Goal: Task Accomplishment & Management: Manage account settings

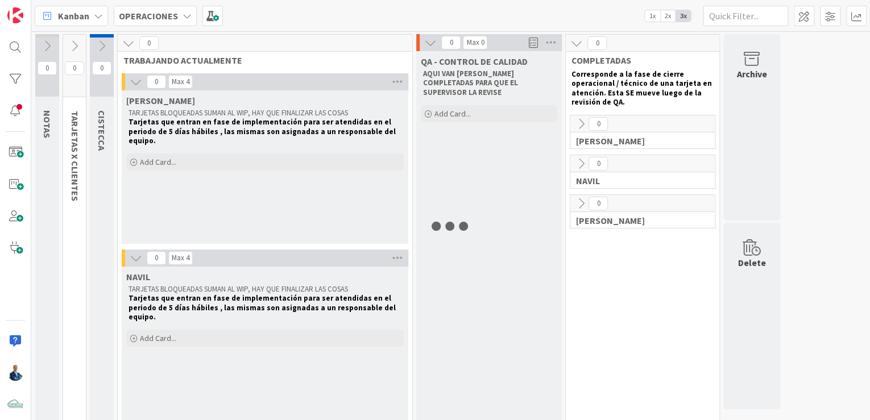
click at [168, 20] on b "OPERACIONES" at bounding box center [148, 15] width 59 height 11
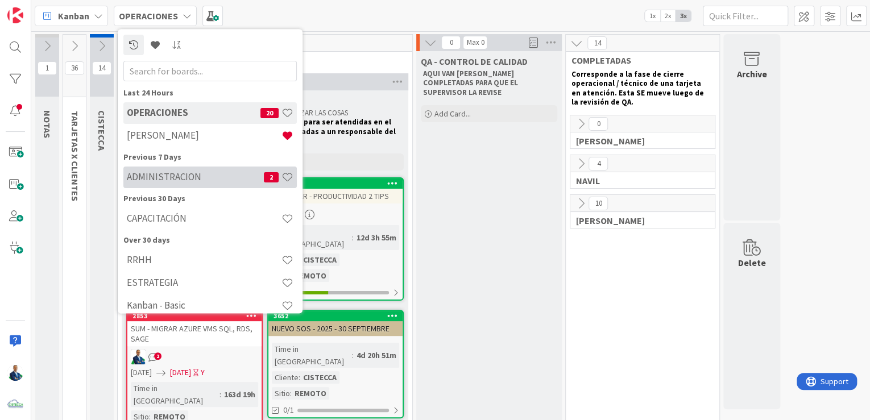
click at [187, 176] on h4 "ADMINISTRACION" at bounding box center [195, 177] width 137 height 11
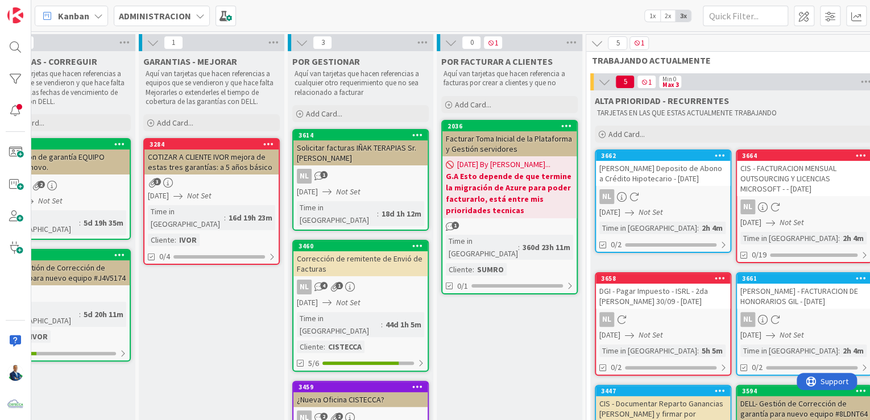
scroll to position [0, 39]
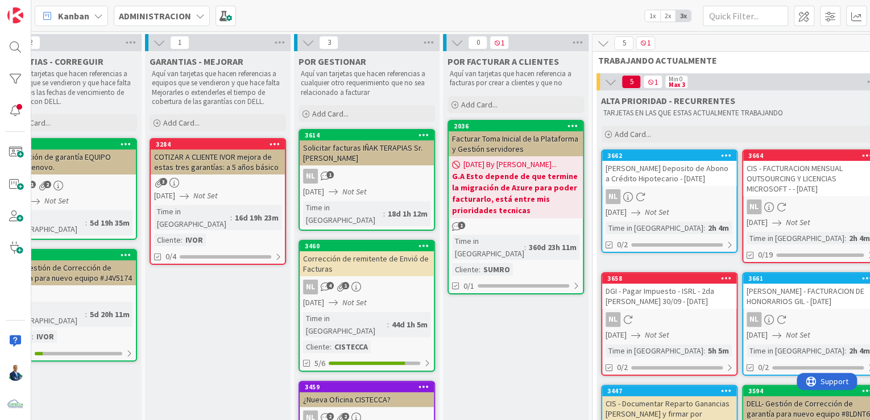
click at [378, 152] on div "Solicitar facturas IÑAK TERAPIAS Sr. [PERSON_NAME]" at bounding box center [367, 152] width 134 height 25
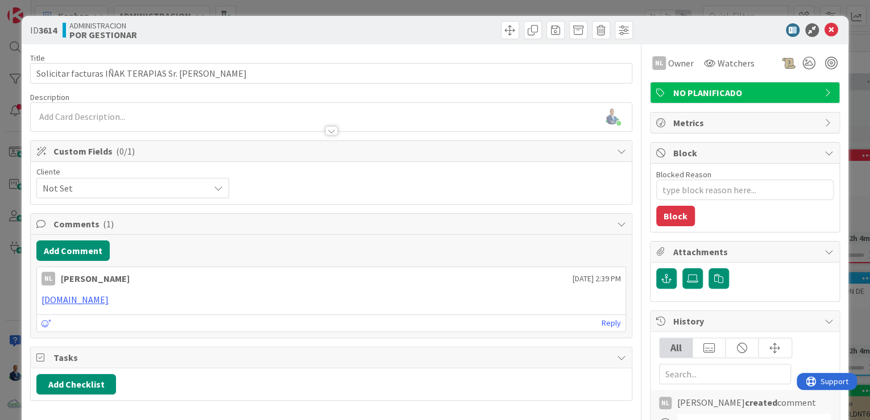
click at [850, 80] on div "ID 3614 ADMINISTRACION POR GESTIONAR Title 46 / 128 Solicitar facturas IÑAK TER…" at bounding box center [435, 210] width 870 height 420
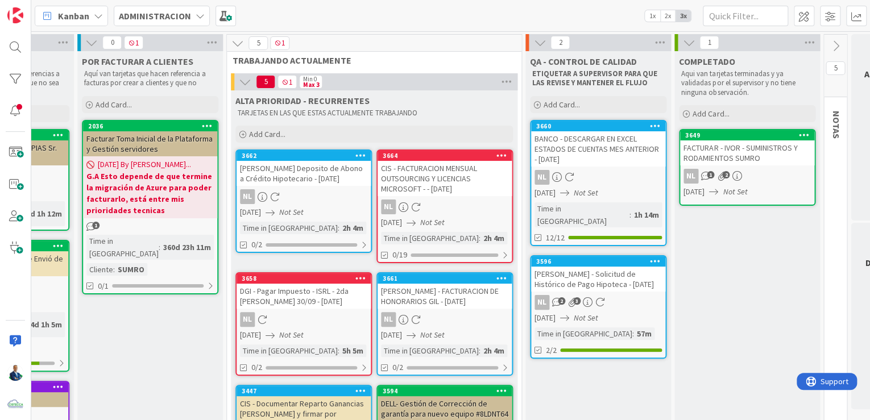
scroll to position [0, 416]
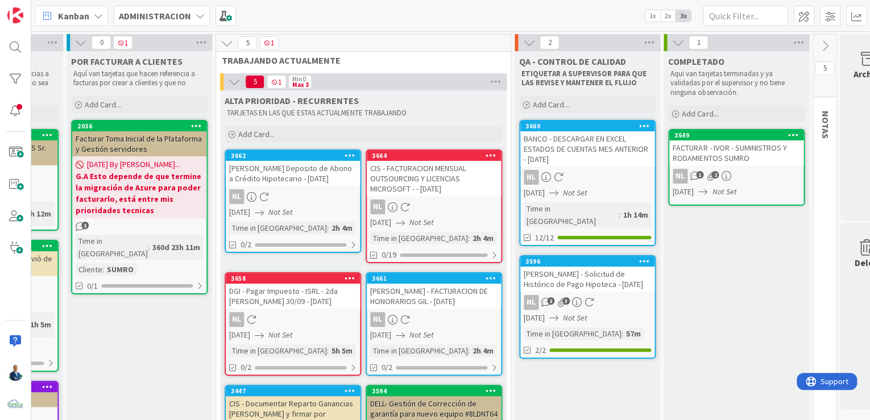
click at [525, 40] on icon at bounding box center [528, 42] width 13 height 13
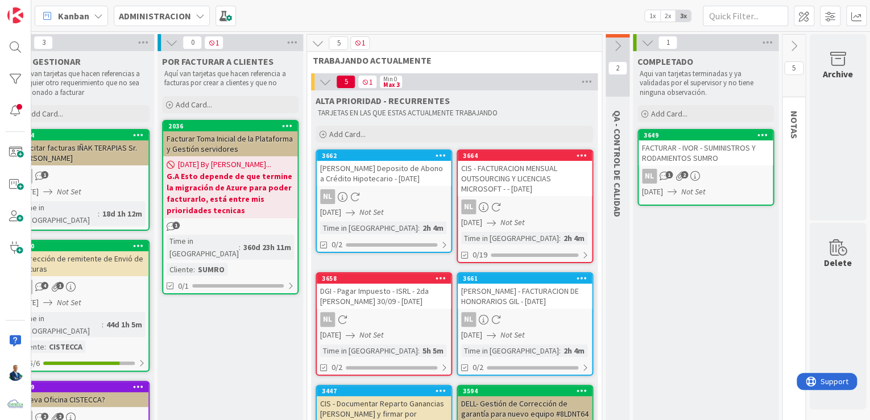
scroll to position [0, 331]
click at [641, 45] on icon at bounding box center [647, 42] width 13 height 13
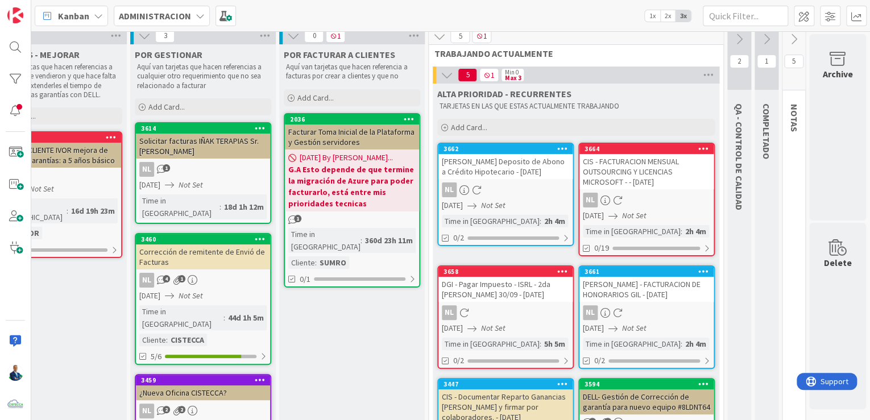
scroll to position [0, 209]
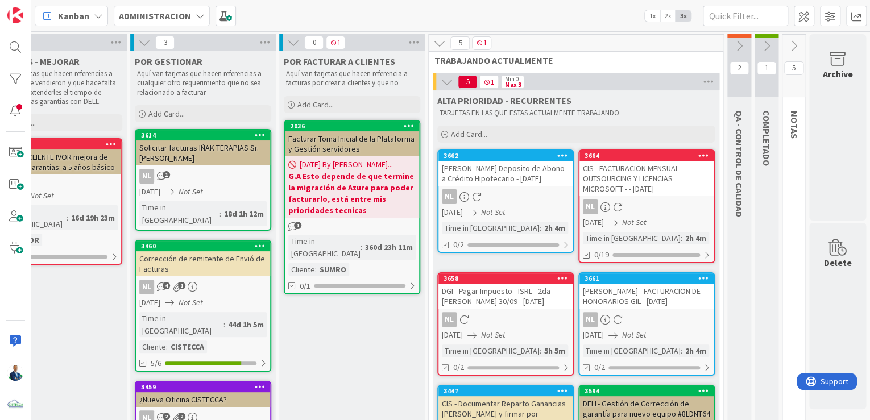
click at [495, 306] on div "DGI - Pagar Impuesto - ISRL - 2da [PERSON_NAME] 30/09 - [DATE]" at bounding box center [505, 296] width 134 height 25
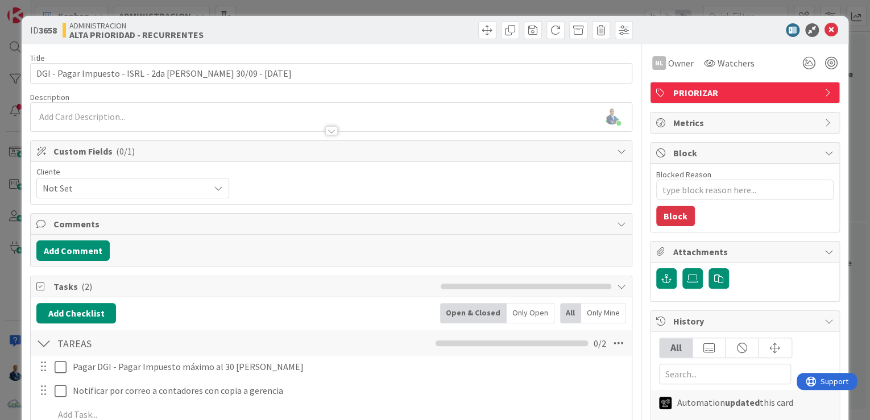
click at [852, 91] on div "ID 3658 ADMINISTRACION ALTA PRIORIDAD - RECURRENTES Title 69 / 128 DGI - Pagar …" at bounding box center [435, 210] width 870 height 420
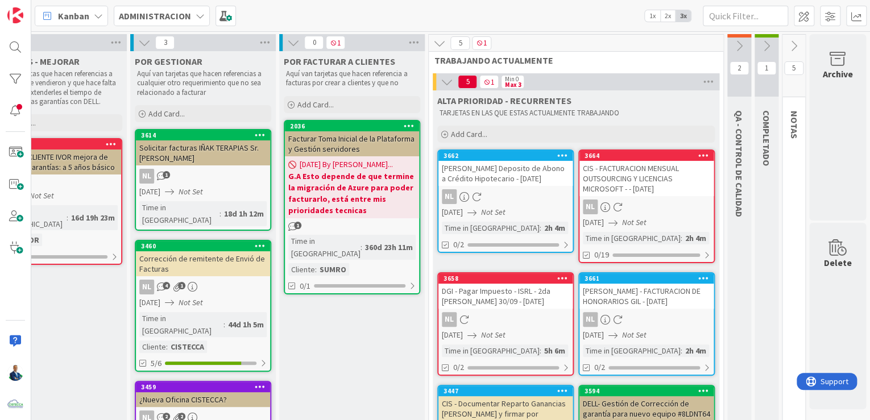
click at [500, 298] on div "DGI - Pagar Impuesto - ISRL - 2da [PERSON_NAME] 30/09 - [DATE]" at bounding box center [505, 296] width 134 height 25
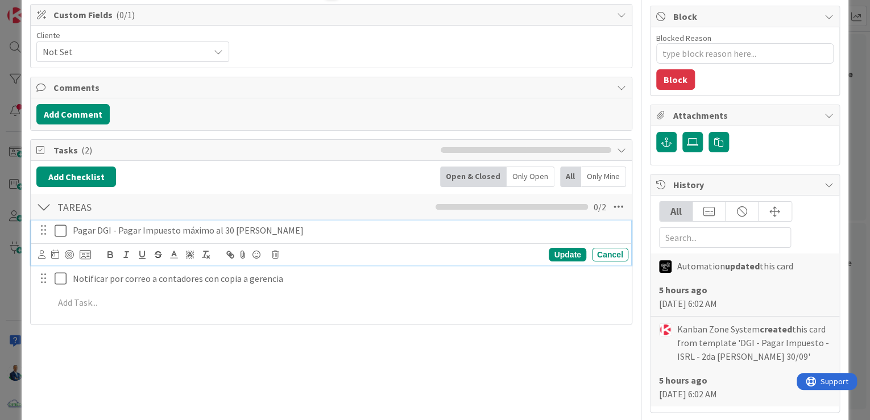
type textarea "x"
drag, startPoint x: 250, startPoint y: 227, endPoint x: 219, endPoint y: 230, distance: 30.8
click at [219, 230] on p "Pagar DGI - Pagar Impuesto máximo al 30 [PERSON_NAME]" at bounding box center [348, 230] width 551 height 13
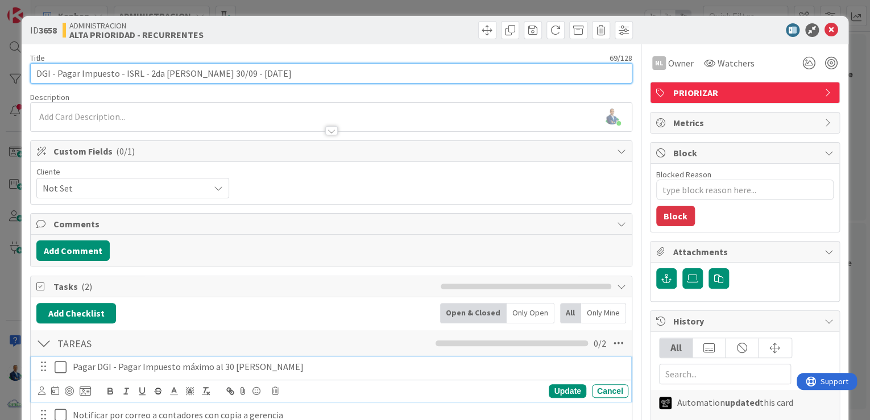
drag, startPoint x: 144, startPoint y: 74, endPoint x: 186, endPoint y: 74, distance: 41.5
click at [186, 74] on input "DGI - Pagar Impuesto - ISRL - 2da [PERSON_NAME] 30/09 - [DATE]" at bounding box center [331, 73] width 602 height 20
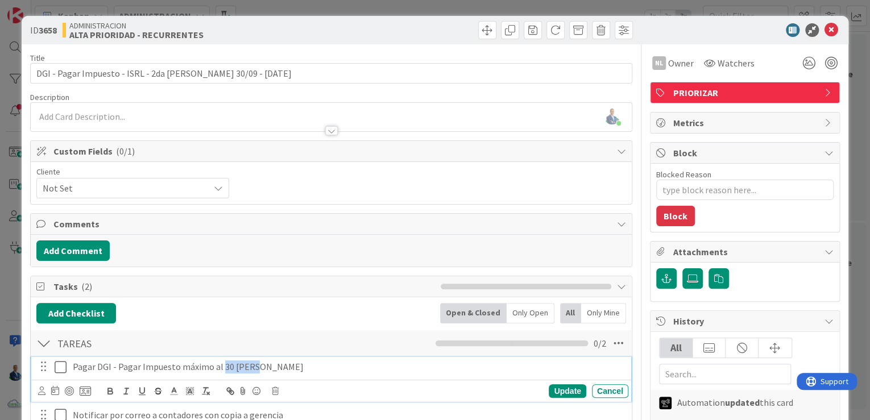
drag, startPoint x: 247, startPoint y: 366, endPoint x: 218, endPoint y: 362, distance: 29.3
click at [218, 362] on p "Pagar DGI - Pagar Impuesto máximo al 30 [PERSON_NAME]" at bounding box center [348, 366] width 551 height 13
click at [857, 57] on div "ID 3658 ADMINISTRACION ALTA PRIORIDAD - RECURRENTES Title 69 / 128 DGI - Pagar …" at bounding box center [435, 210] width 870 height 420
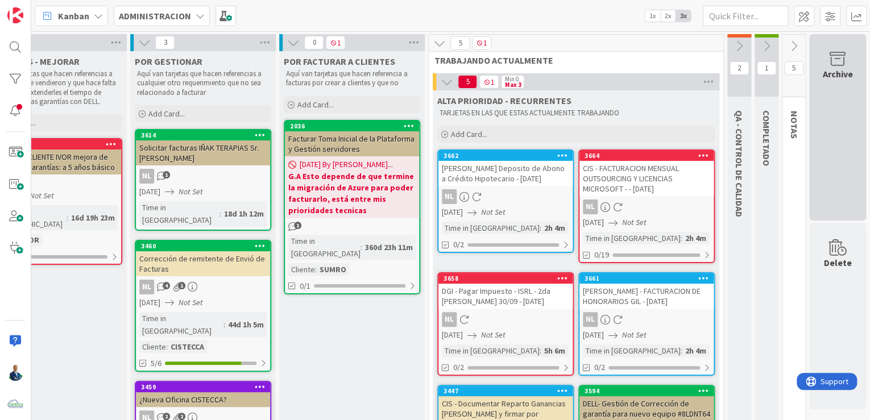
click at [841, 84] on div "Archive" at bounding box center [837, 127] width 57 height 186
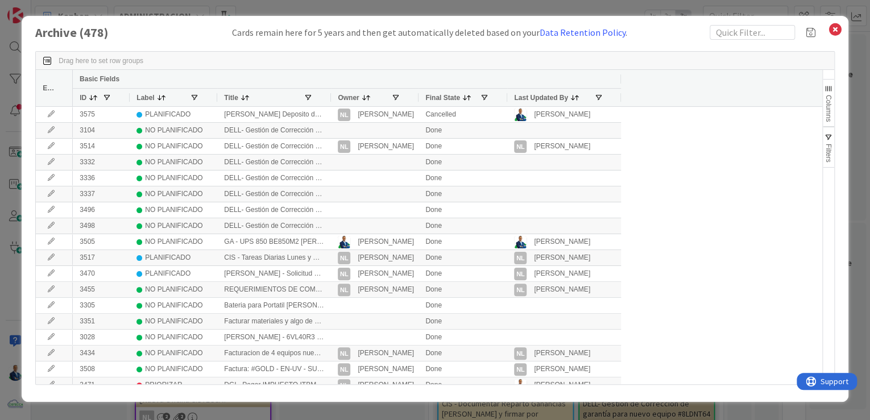
click at [132, 57] on span "Drag here to set row groups" at bounding box center [101, 61] width 85 height 8
click at [753, 30] on input "text" at bounding box center [751, 32] width 85 height 15
type input "ISRL"
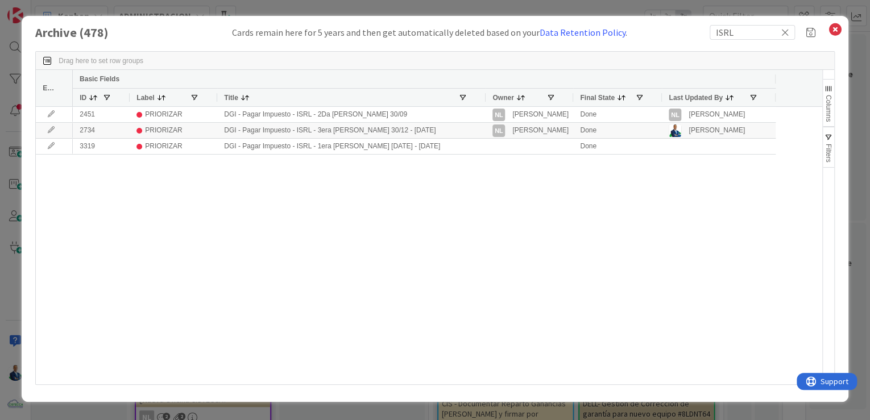
drag, startPoint x: 329, startPoint y: 95, endPoint x: 471, endPoint y: 94, distance: 142.1
click at [483, 93] on div at bounding box center [485, 98] width 5 height 18
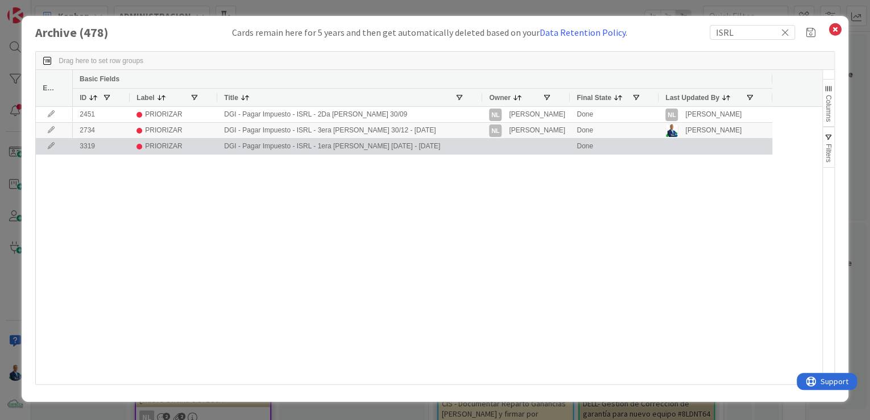
click at [55, 147] on icon at bounding box center [51, 146] width 17 height 7
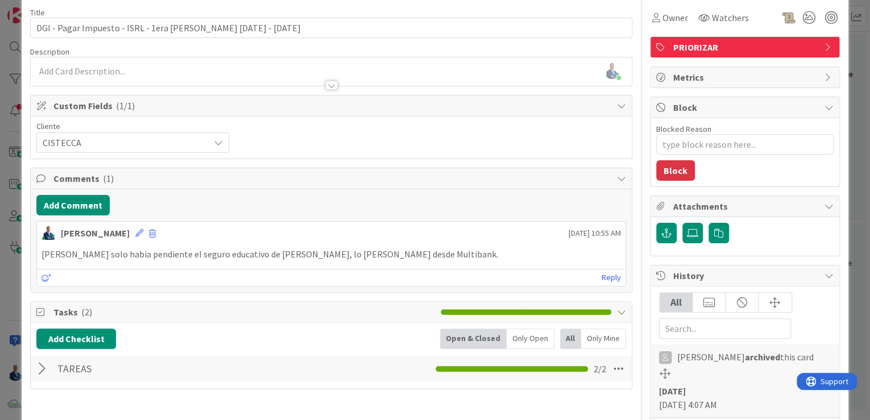
click at [855, 75] on div "ID 3319 ADMINISTRACION Archive Title 70 / 128 DGI - Pagar Impuesto - ISRL - 1er…" at bounding box center [435, 210] width 870 height 420
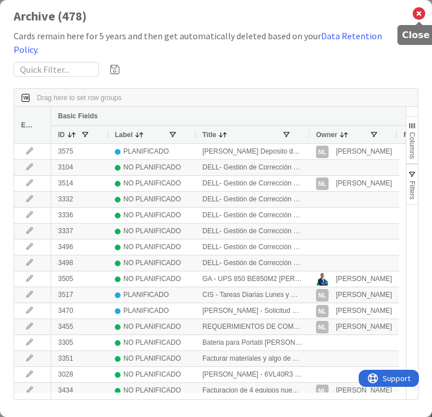
click at [416, 18] on icon at bounding box center [419, 14] width 15 height 16
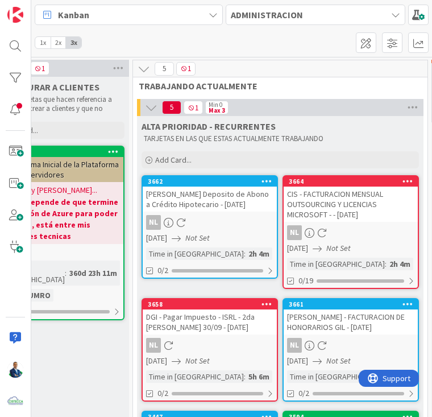
scroll to position [0, 512]
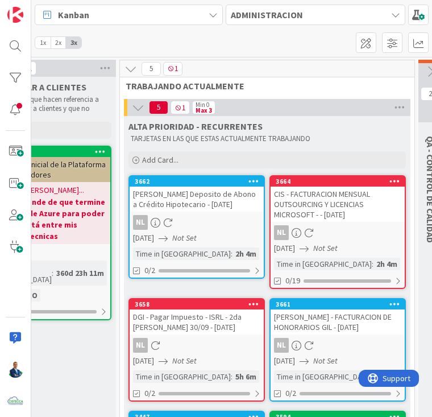
click at [217, 326] on div "DGI - Pagar Impuesto - ISRL - 2da [PERSON_NAME] 30/09 - [DATE]" at bounding box center [197, 321] width 134 height 25
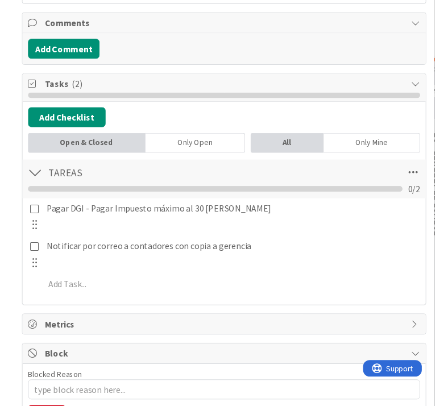
scroll to position [273, 0]
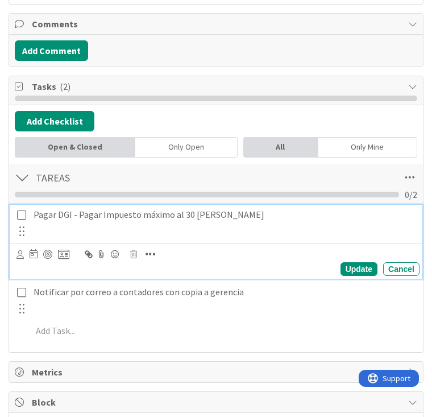
click at [63, 208] on p "Pagar DGI - Pagar Impuesto máximo al 30 [PERSON_NAME]" at bounding box center [224, 214] width 381 height 13
click at [218, 208] on p "Pagar DGI - Pagar Impuesto máximo al 30 [PERSON_NAME]" at bounding box center [224, 214] width 381 height 13
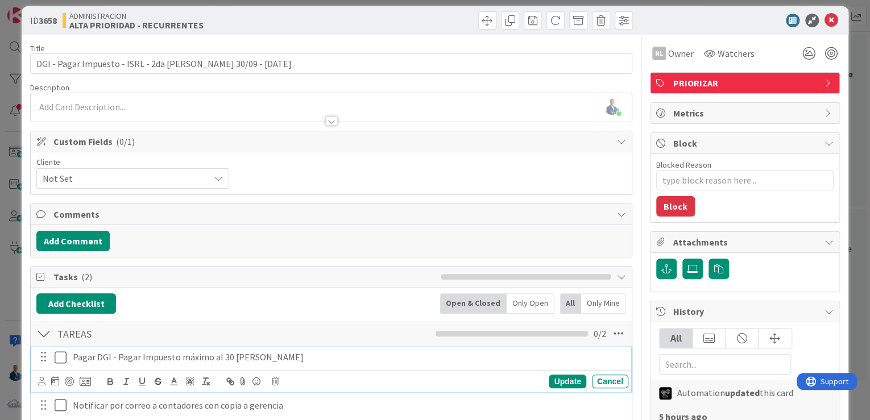
scroll to position [0, 0]
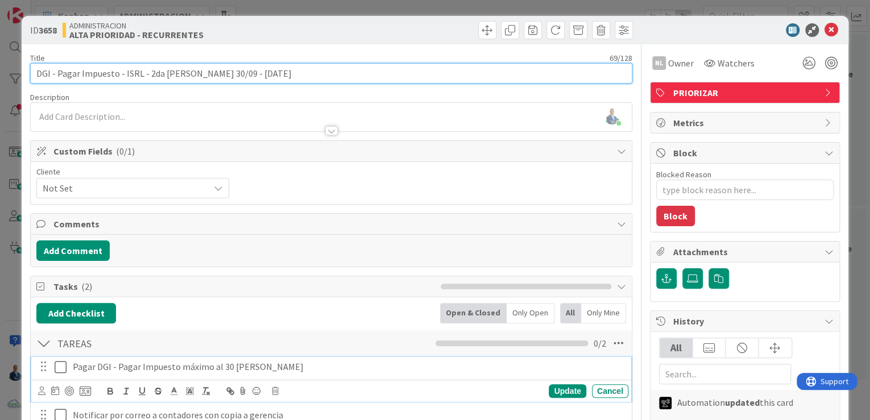
click at [131, 77] on input "DGI - Pagar Impuesto - ISRL - 2da [PERSON_NAME] 30/09 - [DATE]" at bounding box center [331, 73] width 602 height 20
click at [303, 69] on input "DGI - Pagar Impuesto - ISRL - 2da [PERSON_NAME] 30/09 - [DATE]" at bounding box center [331, 73] width 602 height 20
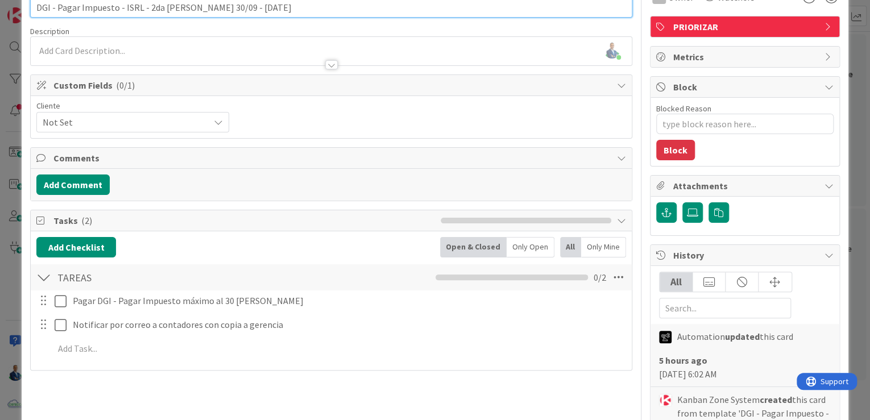
scroll to position [136, 0]
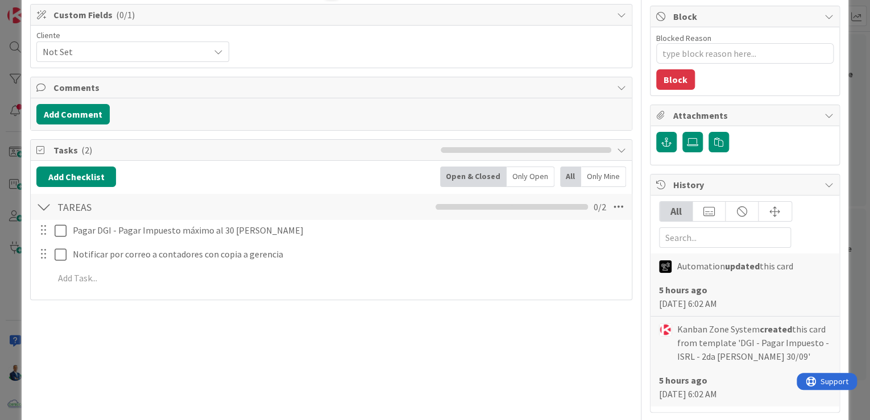
click at [850, 134] on div "ID 3658 ADMINISTRACION ALTA PRIORIDAD - RECURRENTES Title 69 / 128 DGI - Pagar …" at bounding box center [435, 210] width 870 height 420
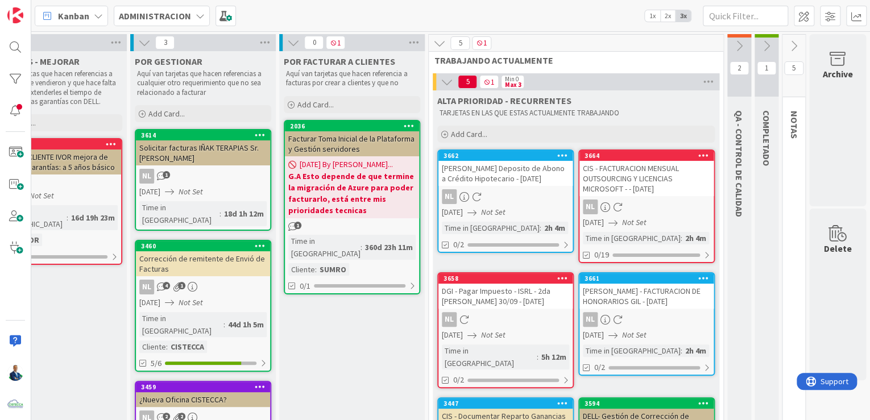
click at [557, 157] on icon at bounding box center [562, 155] width 11 height 8
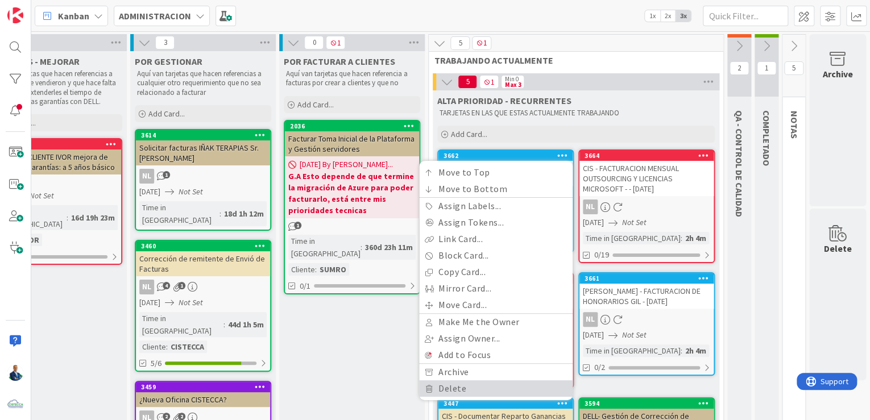
click at [464, 385] on link "Delete" at bounding box center [495, 388] width 153 height 16
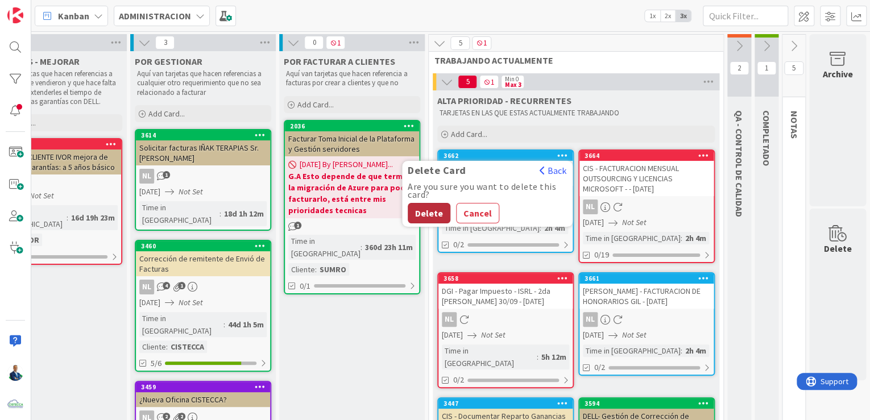
click at [428, 205] on button "Delete" at bounding box center [429, 213] width 43 height 20
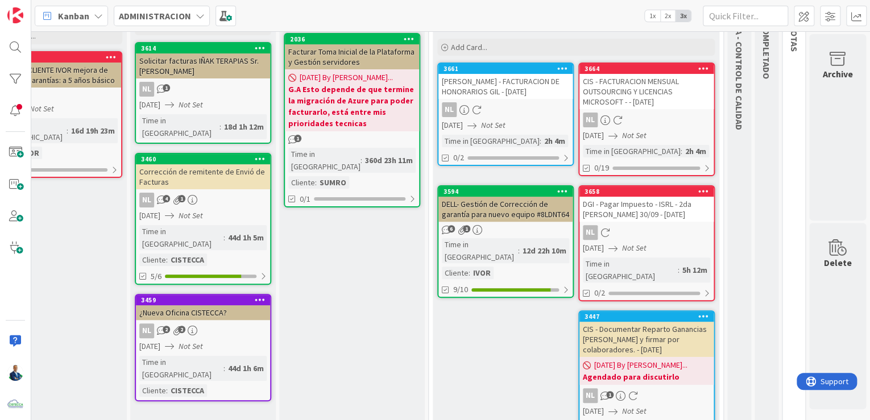
scroll to position [91, 209]
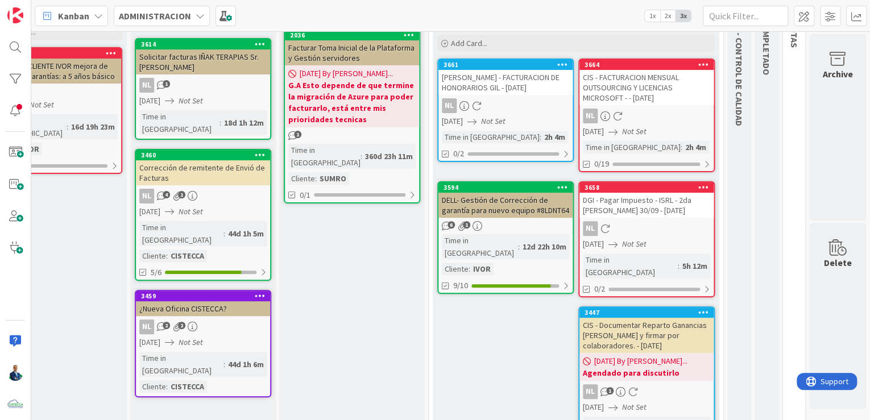
click at [615, 84] on div "CIS - FACTURACION MENSUAL OUTSOURCING Y LICENCIAS MICROSOFT - - [DATE]" at bounding box center [646, 87] width 134 height 35
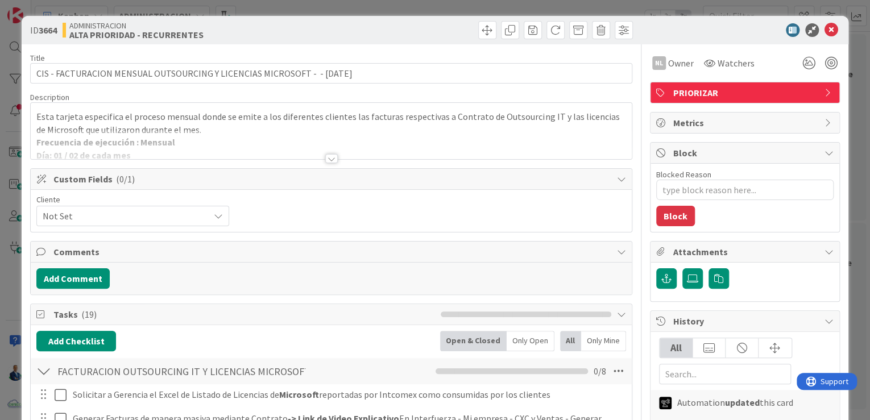
type textarea "x"
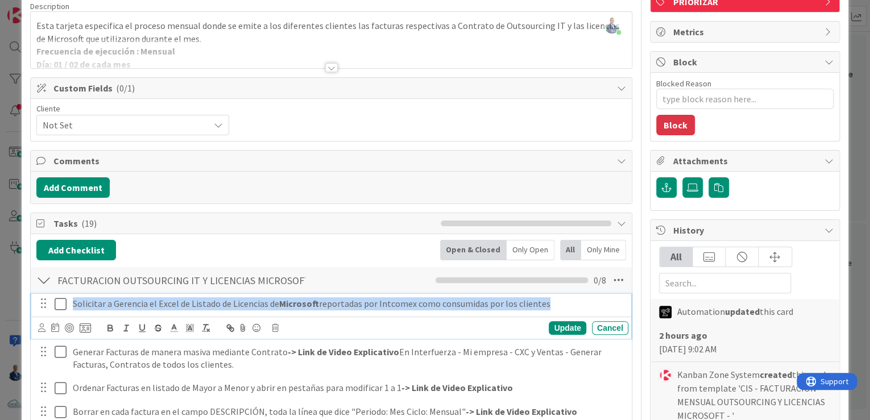
drag, startPoint x: 73, startPoint y: 304, endPoint x: 564, endPoint y: 303, distance: 491.1
click at [564, 303] on p "Solicitar a Gerencia el Excel de Listado de Licencias de Microsoft reportadas p…" at bounding box center [348, 303] width 551 height 13
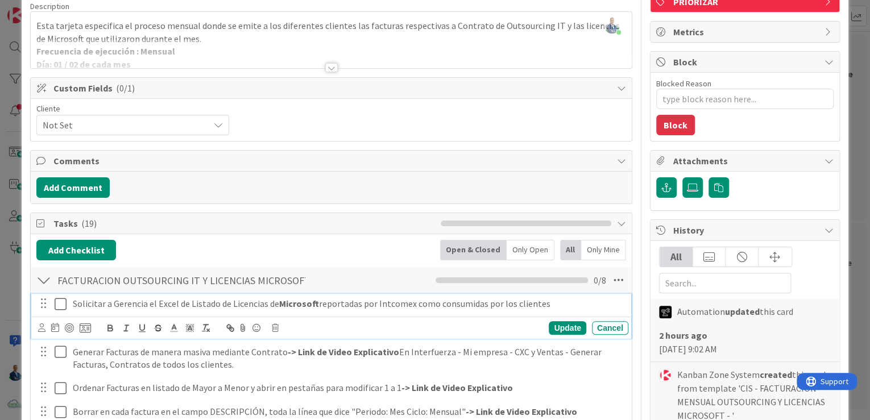
click at [850, 148] on div "ID 3664 ADMINISTRACION ALTA PRIORIDAD - RECURRENTES Title 75 / 128 CIS - FACTUR…" at bounding box center [435, 210] width 870 height 420
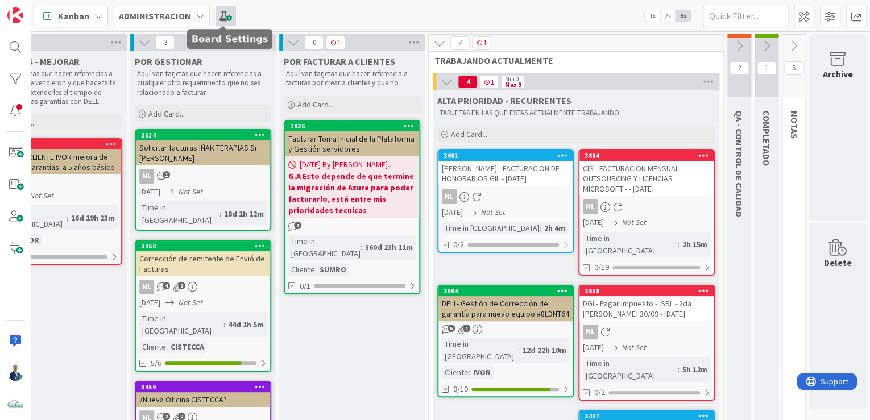
click at [223, 18] on span at bounding box center [225, 16] width 20 height 20
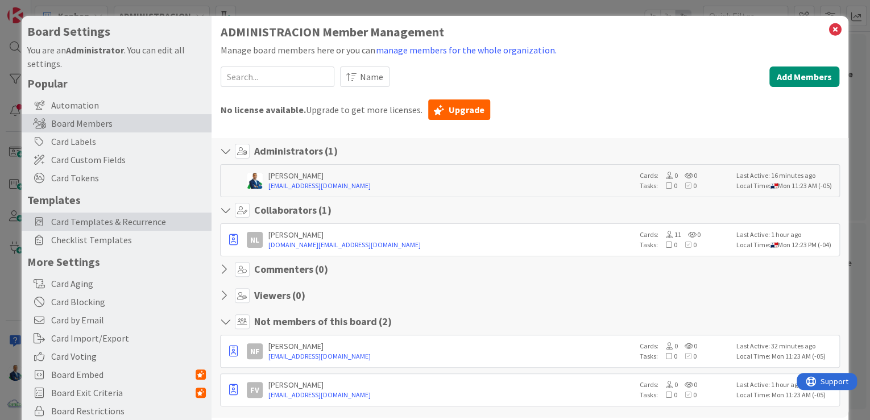
click at [108, 219] on span "Card Templates & Recurrence" at bounding box center [128, 222] width 155 height 14
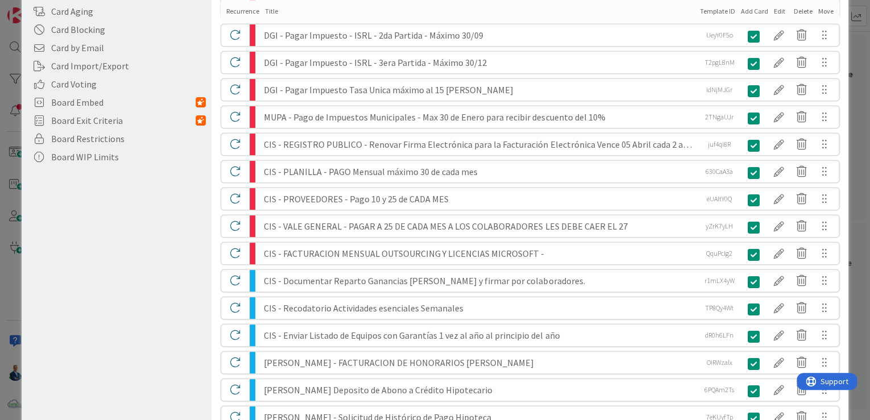
scroll to position [273, 0]
click at [774, 252] on div at bounding box center [778, 252] width 23 height 19
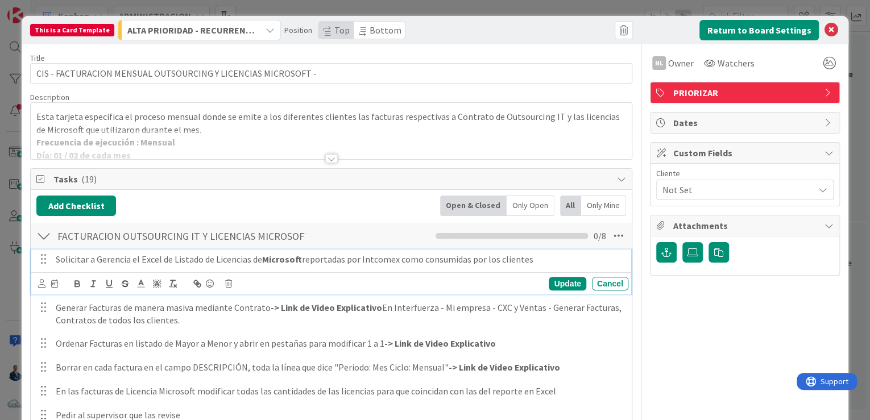
click at [80, 261] on p "Solicitar a Gerencia el Excel de Listado de Licencias de Microsoft reportadas p…" at bounding box center [340, 259] width 568 height 13
click at [57, 260] on p "Solicitar a Gerencia el Excel de Listado de Licencias de Microsoft reportadas p…" at bounding box center [340, 259] width 568 height 13
click at [181, 258] on p "Se recibió por correo electronico el 1ero del mes el Listado de Licencias de Mi…" at bounding box center [340, 259] width 568 height 13
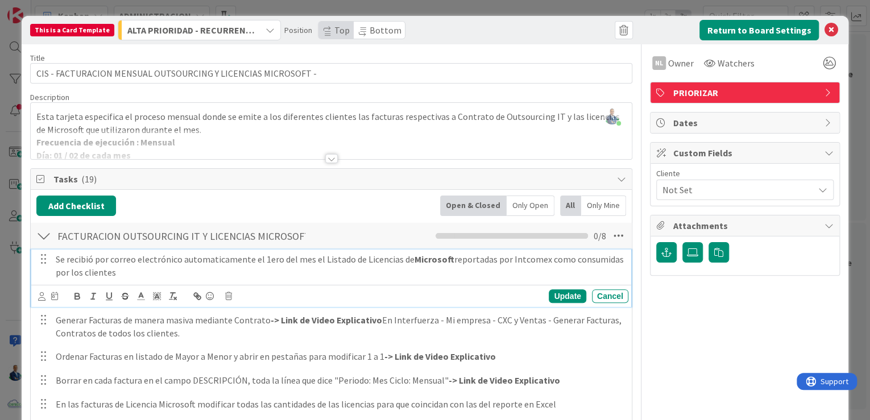
click at [206, 261] on p "Se recibió por correo electrónico automaticamente el 1ero del mes el Listado de…" at bounding box center [340, 266] width 568 height 26
click at [558, 296] on div "Update" at bounding box center [567, 296] width 37 height 14
click at [592, 289] on div "Cancel" at bounding box center [610, 296] width 36 height 14
click at [459, 260] on p "Se recibió por correo electrónico automaticamente el 1ero del mes el Listado de…" at bounding box center [340, 266] width 568 height 26
click at [244, 256] on p "Se recibió por correo electrónico automaticamente el 1ero del mes el Listado de…" at bounding box center [340, 266] width 568 height 26
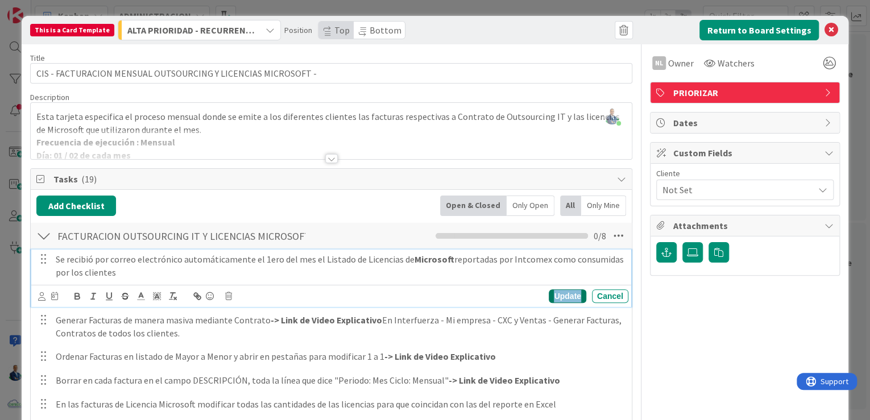
click at [549, 298] on div "Update" at bounding box center [567, 296] width 37 height 14
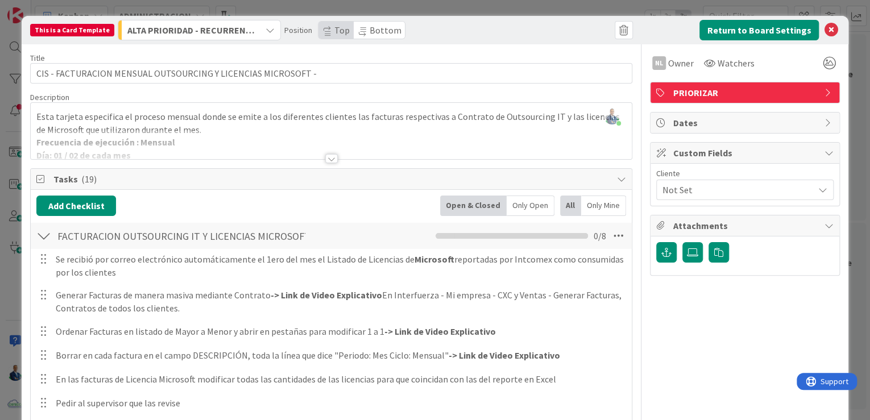
scroll to position [136, 0]
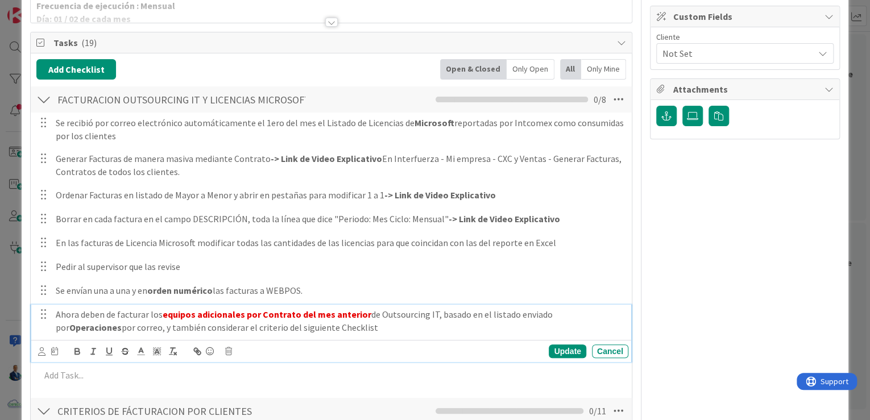
drag, startPoint x: 59, startPoint y: 315, endPoint x: 315, endPoint y: 325, distance: 256.5
click at [315, 325] on p "Ahora deben de facturar los equipos adicionales por Contrato del mes anterior d…" at bounding box center [340, 321] width 568 height 26
click at [151, 311] on p "Ahora deben de facturar los equipos adicionales por Contrato del mes anterior d…" at bounding box center [340, 321] width 568 height 26
drag, startPoint x: 55, startPoint y: 310, endPoint x: 328, endPoint y: 324, distance: 273.8
click at [328, 324] on div "Ahora deben de facturar los equipos adicionales por Contrato del mes anterior d…" at bounding box center [339, 321] width 577 height 32
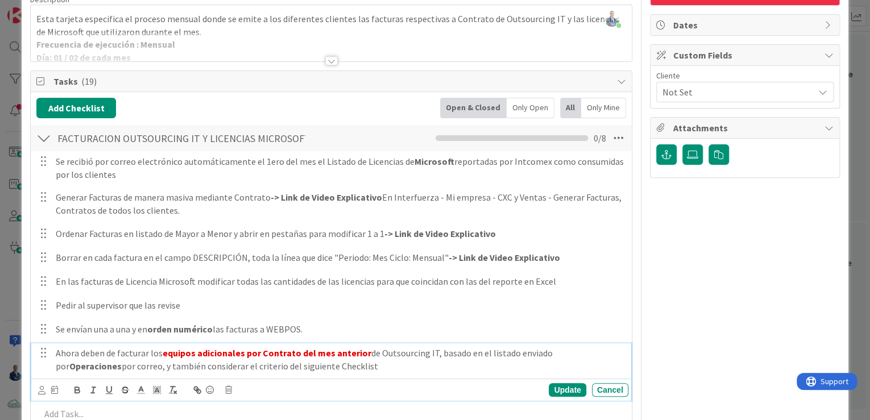
scroll to position [91, 0]
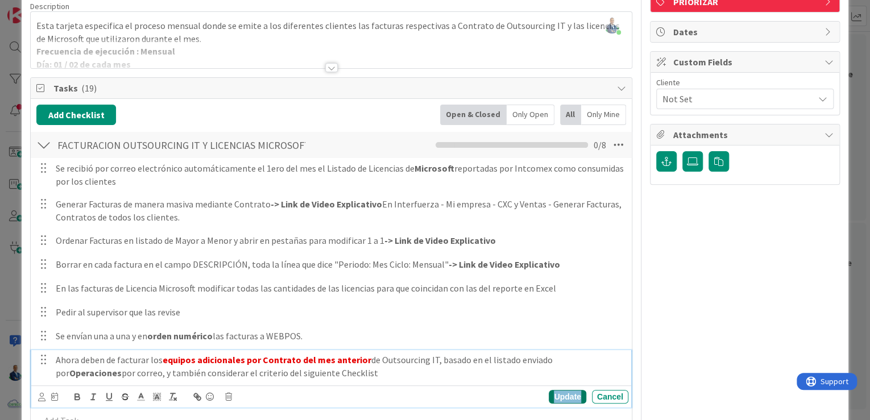
click at [563, 394] on div "Update" at bounding box center [567, 397] width 37 height 14
click at [851, 98] on div "This is a Card Template ALTA PRIORIDAD - RECURRENTES Position Top Bottom Return…" at bounding box center [435, 210] width 870 height 420
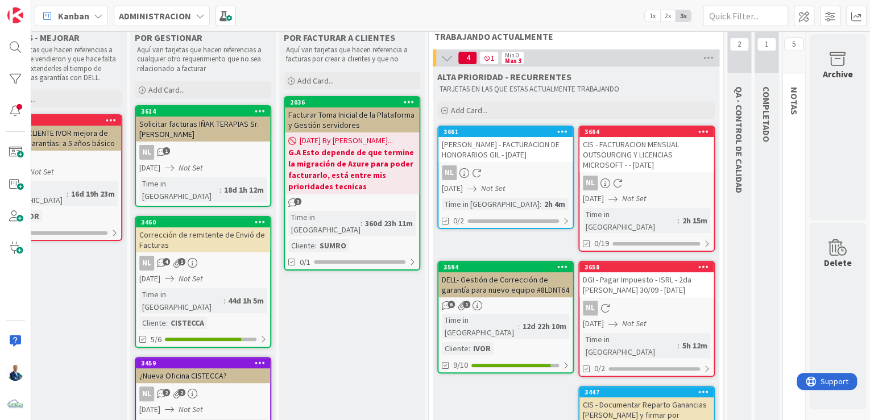
scroll to position [45, 209]
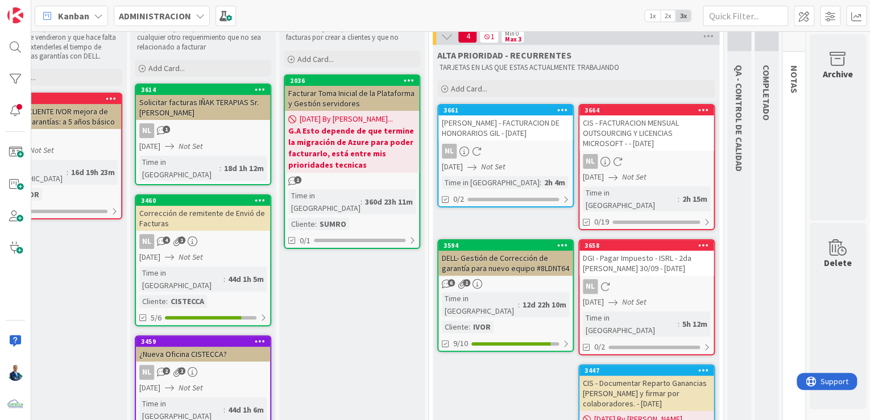
click at [620, 127] on div "CIS - FACTURACION MENSUAL OUTSOURCING Y LICENCIAS MICROSOFT - - [DATE]" at bounding box center [646, 132] width 134 height 35
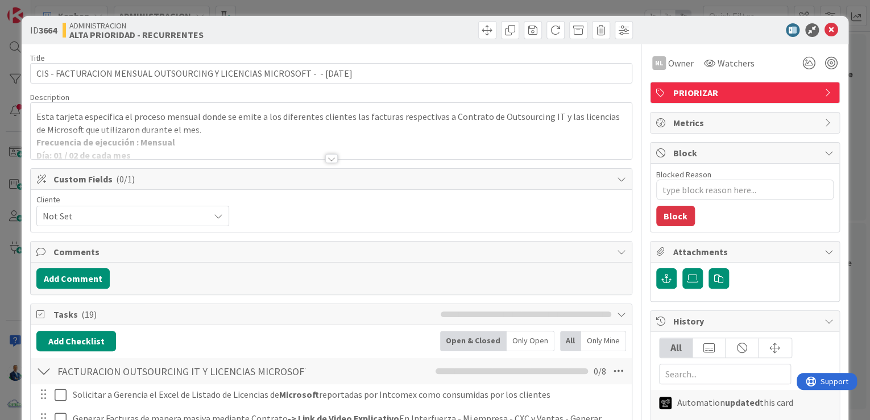
scroll to position [45, 0]
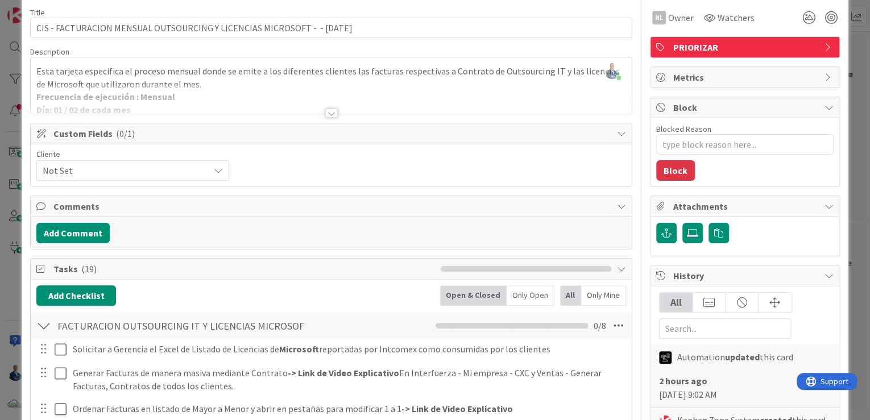
click at [855, 114] on div "ID 3664 ADMINISTRACION ALTA PRIORIDAD - RECURRENTES Title 75 / 128 CIS - FACTUR…" at bounding box center [435, 210] width 870 height 420
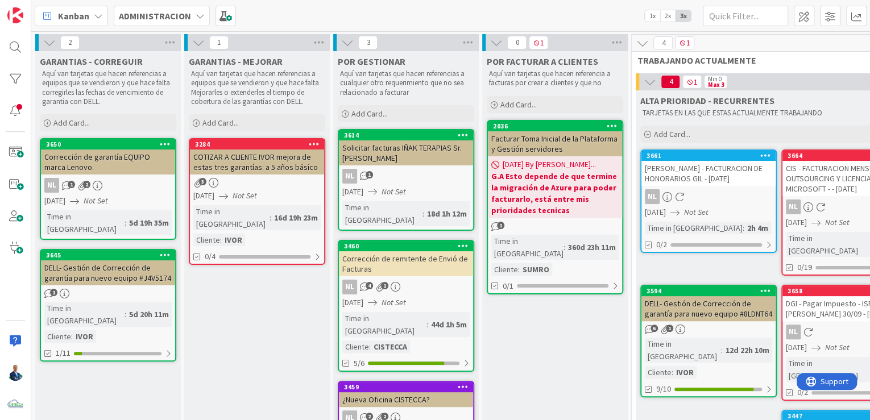
click at [414, 140] on div "Solicitar facturas IÑAK TERAPIAS Sr. [PERSON_NAME]" at bounding box center [406, 152] width 134 height 25
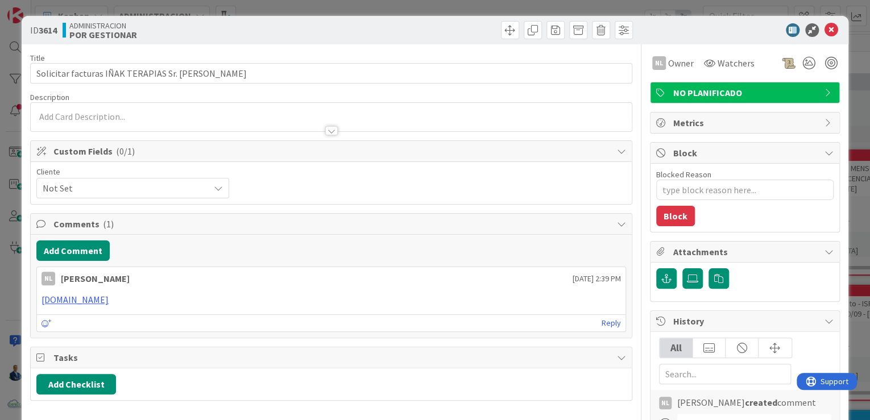
type textarea "x"
click at [88, 241] on button "Add Comment" at bounding box center [72, 250] width 73 height 20
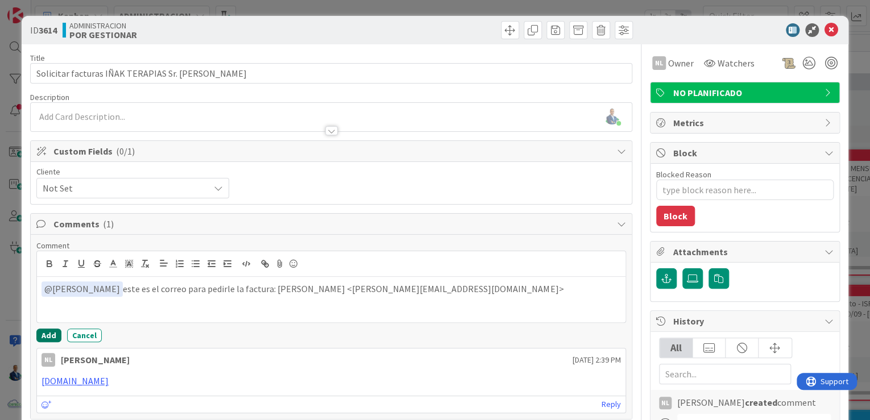
click at [45, 337] on button "Add" at bounding box center [48, 336] width 25 height 14
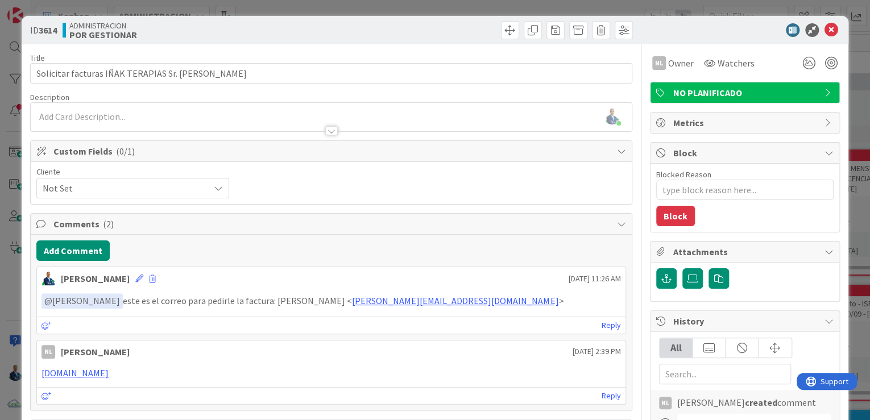
click at [857, 56] on div "ID 3614 ADMINISTRACION POR GESTIONAR Title 46 / 128 Solicitar facturas IÑAK TER…" at bounding box center [435, 210] width 870 height 420
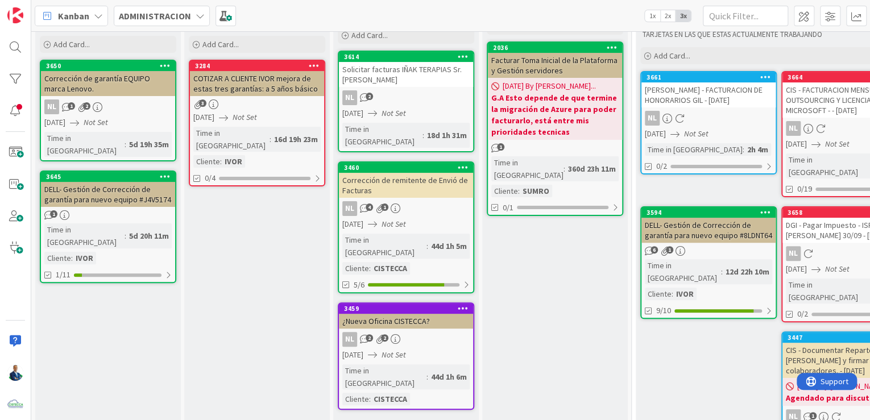
scroll to position [132, 0]
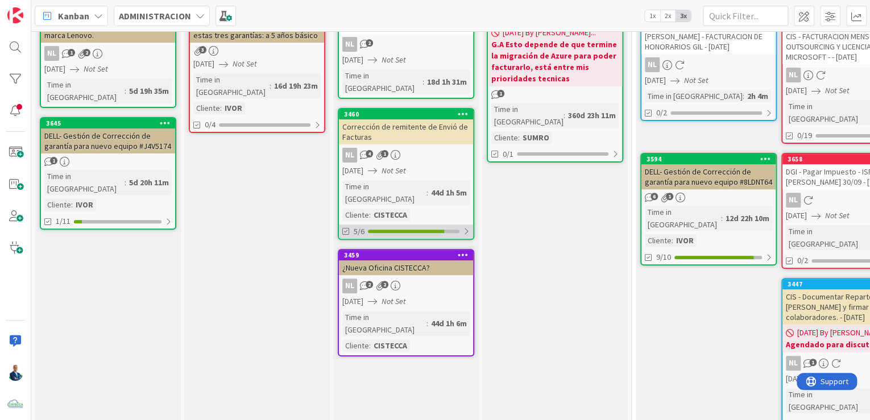
click at [462, 225] on div "5/6" at bounding box center [406, 232] width 134 height 14
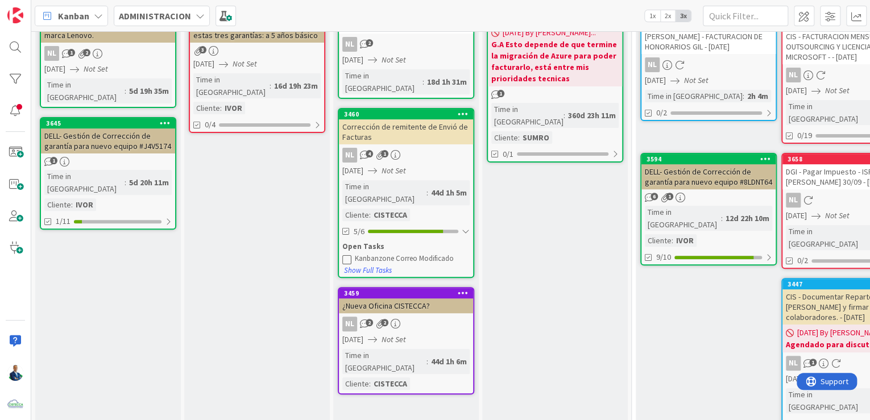
click at [434, 132] on link "3460 Corrección de remitente de Envió de Facturas NL 4 1 [DATE] Not Set Time in…" at bounding box center [406, 193] width 136 height 170
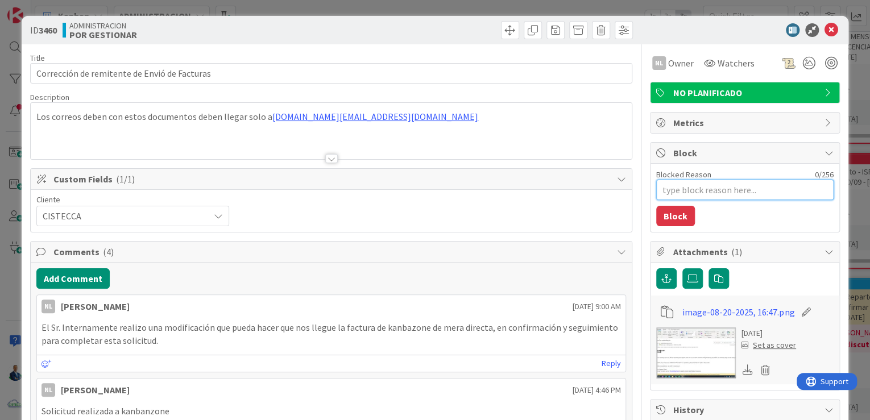
click at [689, 183] on textarea "Blocked Reason" at bounding box center [744, 190] width 177 height 20
type textarea "x"
type textarea "Es"
type textarea "x"
type textarea "Esp"
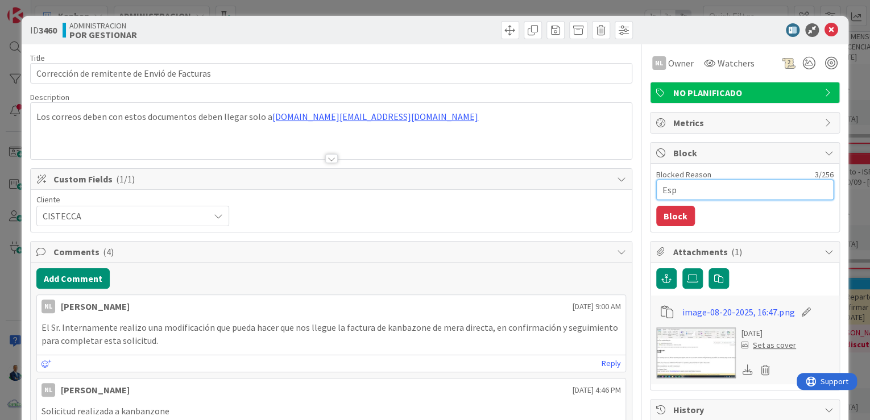
type textarea "x"
type textarea "Esper"
type textarea "x"
type textarea "Espera"
type textarea "x"
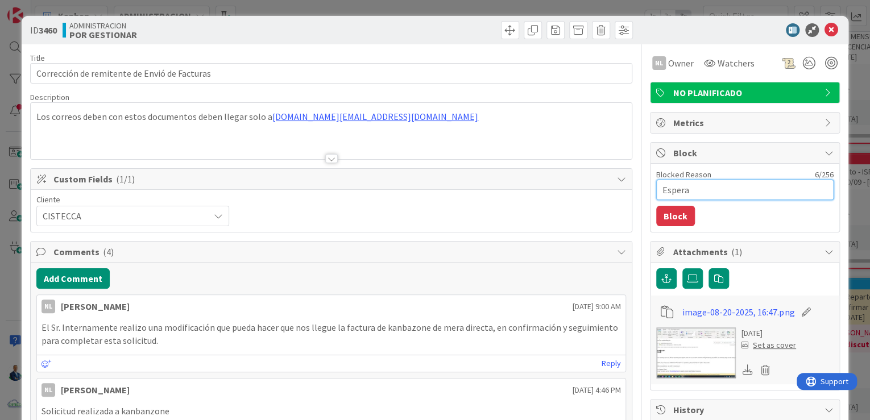
type textarea "Esperan"
type textarea "x"
type textarea "Esperand"
type textarea "x"
type textarea "Esperando"
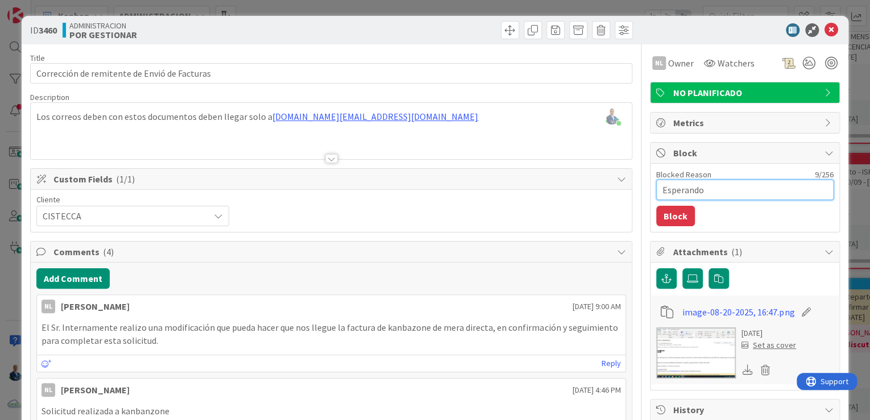
type textarea "x"
type textarea "Esperando"
type textarea "x"
type textarea "Esperando qu"
type textarea "x"
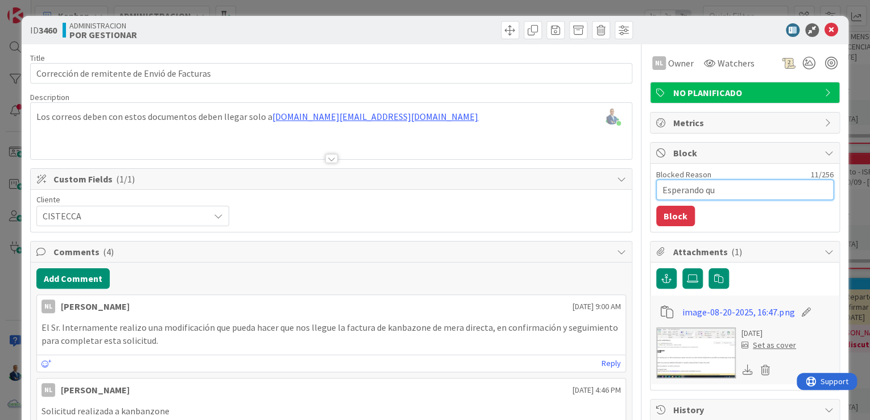
type textarea "Esperando que"
type textarea "x"
type textarea "Esperando que"
type textarea "x"
type textarea "Esperando"
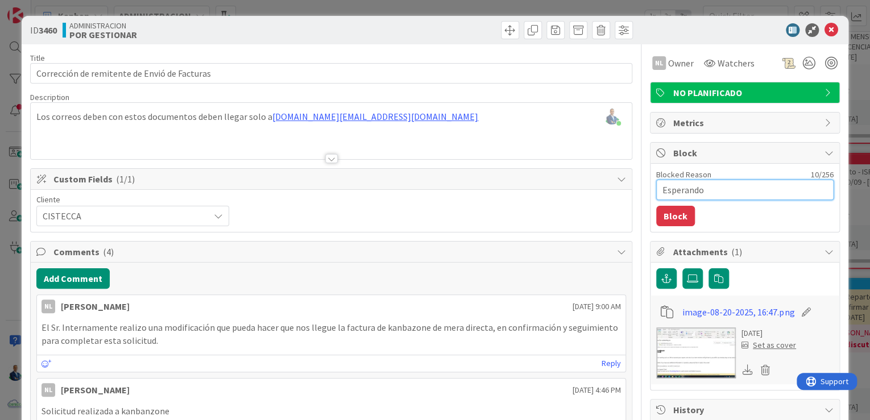
type textarea "x"
type textarea "Esperando l"
type textarea "x"
type textarea "Esperando la"
type textarea "x"
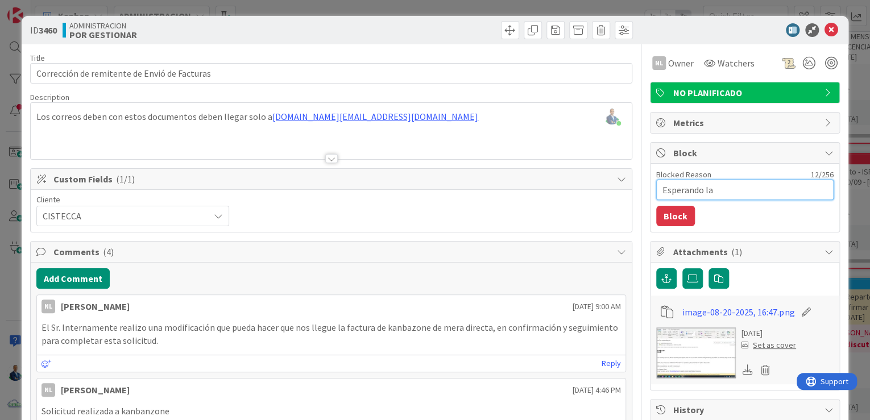
type textarea "Esperando la r"
type textarea "x"
type textarea "Esperando la rp"
type textarea "x"
type textarea "Esperando la r"
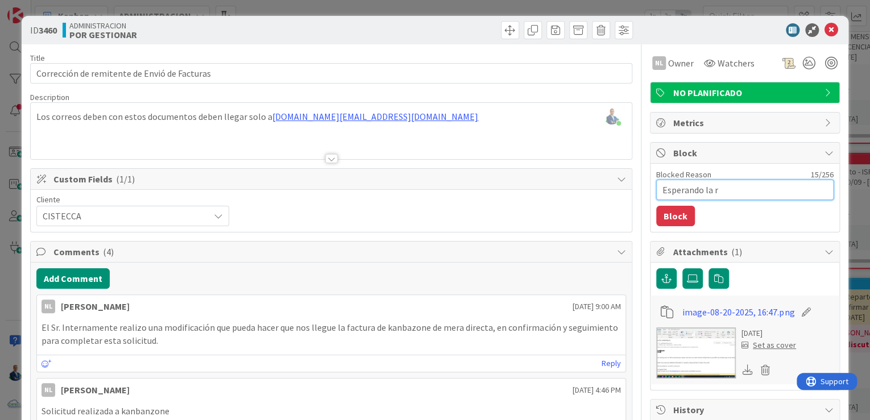
type textarea "x"
type textarea "Esperando la p"
type textarea "x"
type textarea "Esperando la pr"
type textarea "x"
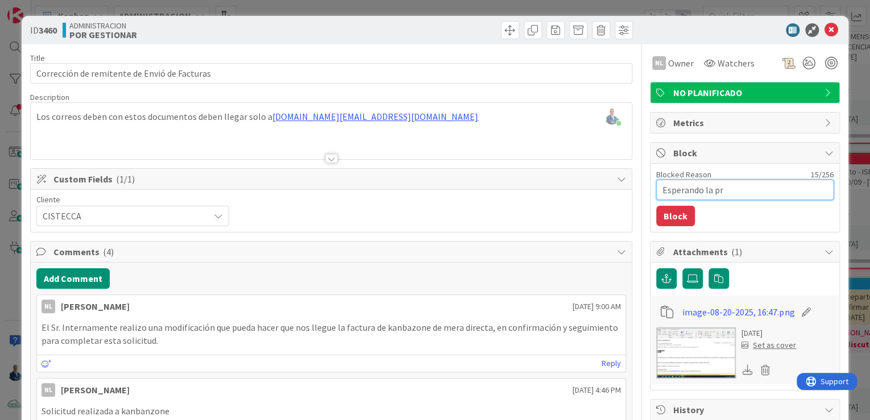
type textarea "Esperando la pro"
type textarea "x"
type textarea "Esperando la prox"
type textarea "x"
type textarea "Esperando la proxi"
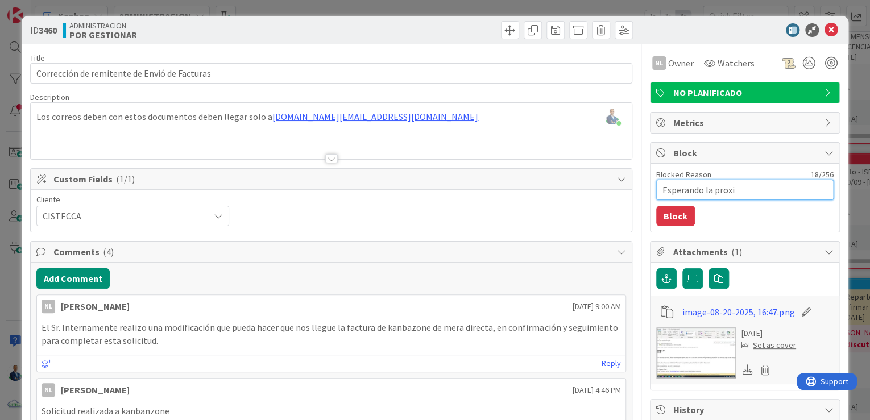
type textarea "x"
type textarea "Esperando la proxim"
type textarea "x"
type textarea "Esperando la proxima"
type textarea "x"
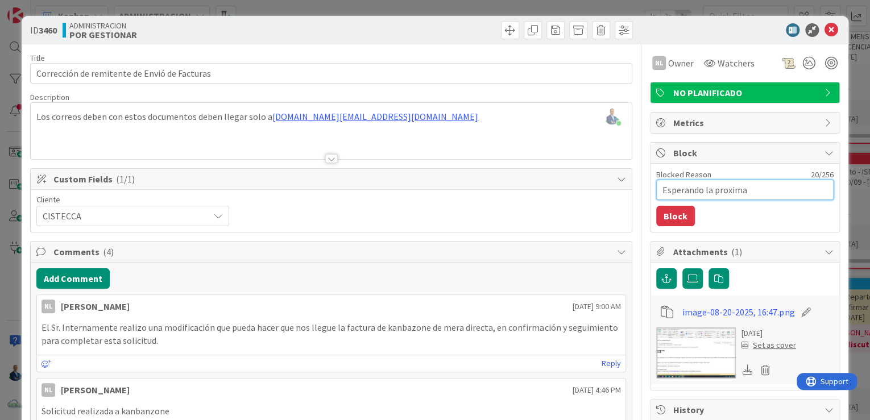
type textarea "Esperando la proxima"
type textarea "x"
type textarea "Esperando la proxima fa"
type textarea "x"
type textarea "Esperando la proxima fac"
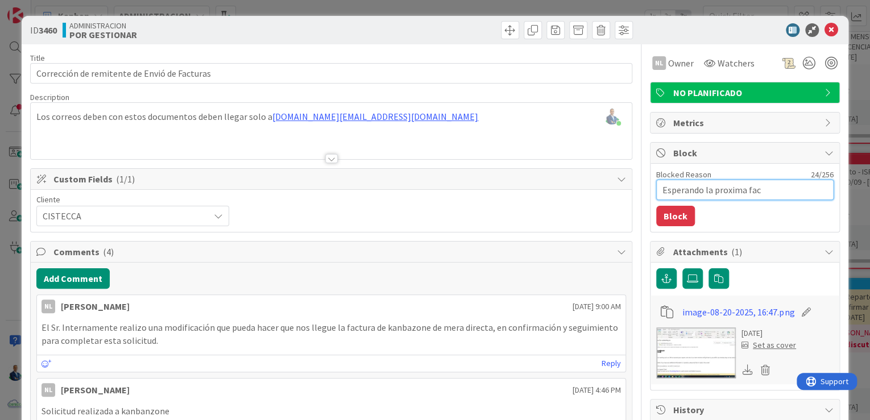
type textarea "x"
type textarea "Esperando la proxima fact"
type textarea "x"
type textarea "Esperando la proxima factu"
type textarea "x"
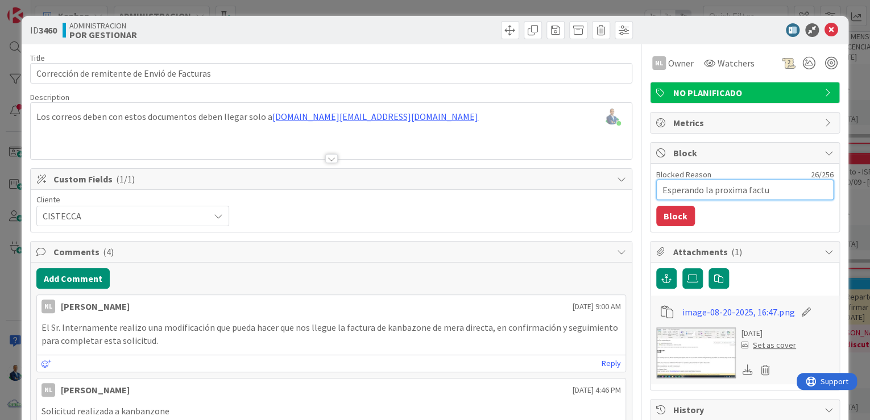
type textarea "Esperando la proxima factur"
type textarea "x"
type textarea "Esperando la proxima factura"
type textarea "x"
type textarea "Esperando la proxima facturac"
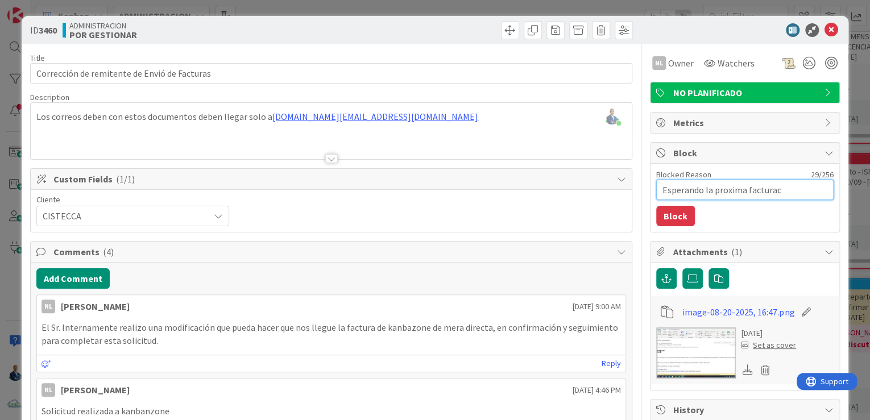
type textarea "x"
type textarea "Esperando la proxima facturaci"
type textarea "x"
type textarea "Esperando la proxima facturació"
type textarea "x"
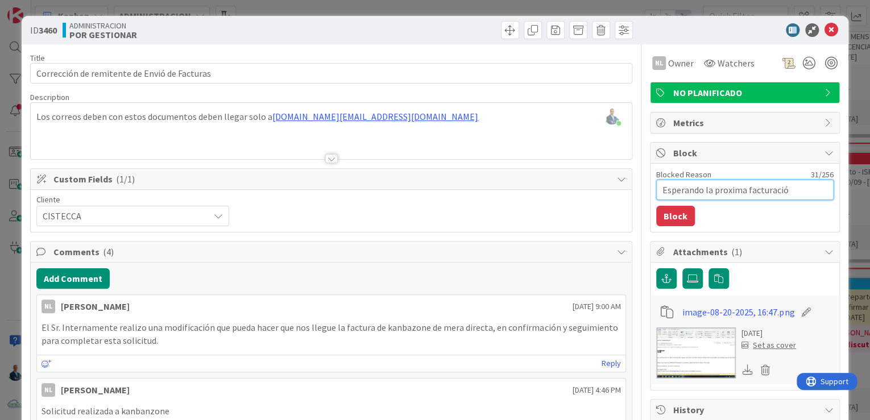
type textarea "Esperando la proxima facturación"
type textarea "x"
type textarea "Esperando la proxima facturación"
type textarea "x"
type textarea "Esperando la proxima facturación d"
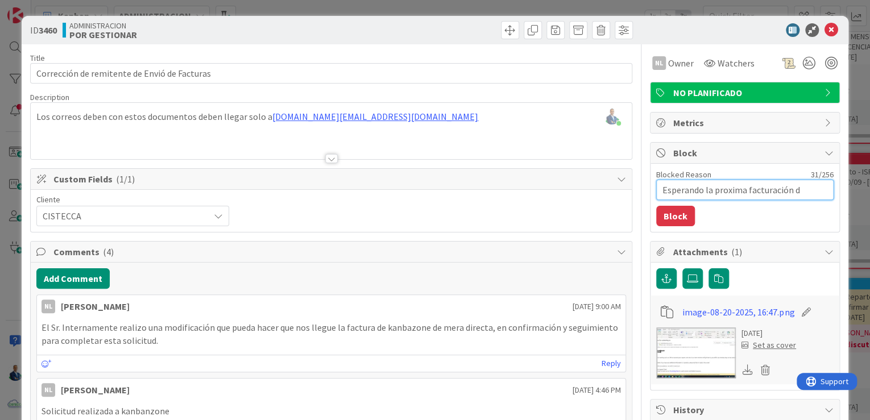
type textarea "x"
type textarea "Esperando la proxima facturación de"
type textarea "x"
type textarea "Esperando la proxima facturación de"
type textarea "x"
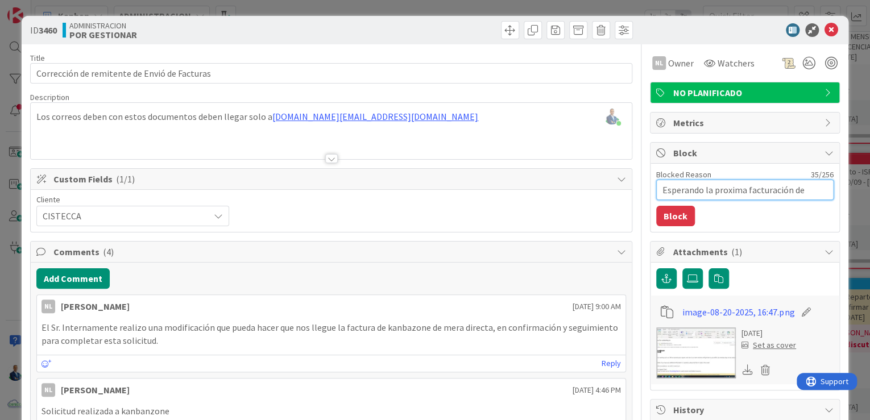
type textarea "Esperando la proxima facturación de K"
type textarea "x"
type textarea "Esperando la proxima facturación de Ka"
type textarea "x"
type textarea "Esperando la proxima facturación de Kan"
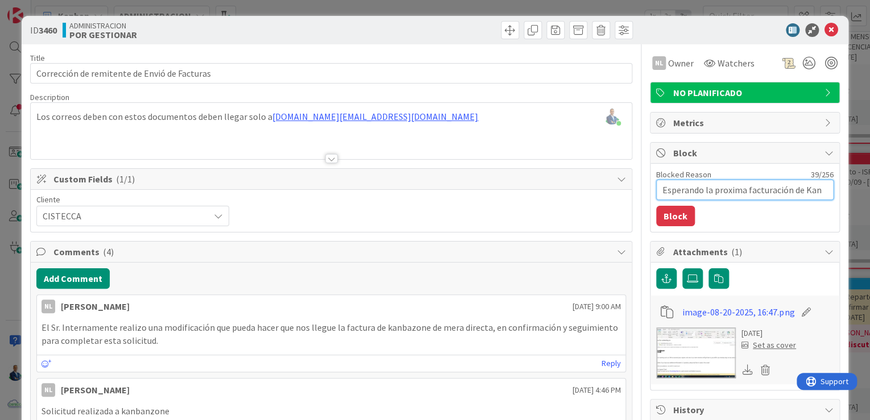
type textarea "x"
type textarea "Esperando la proxima facturación de Kanb"
type textarea "x"
type textarea "Esperando la proxima facturación de Kanban"
type textarea "x"
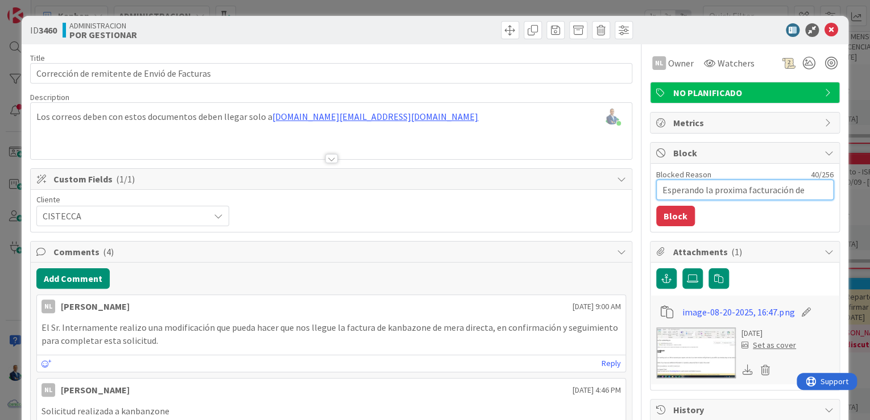
type textarea "Esperando la proxima facturación de Kanban"
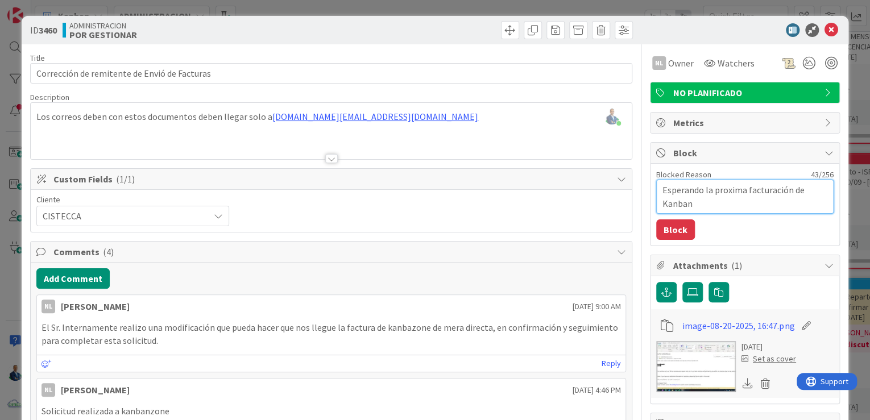
type textarea "x"
type textarea "Esperando la proxima facturación de Kanban p"
type textarea "x"
type textarea "Esperando la proxima facturación de Kanban pa"
type textarea "x"
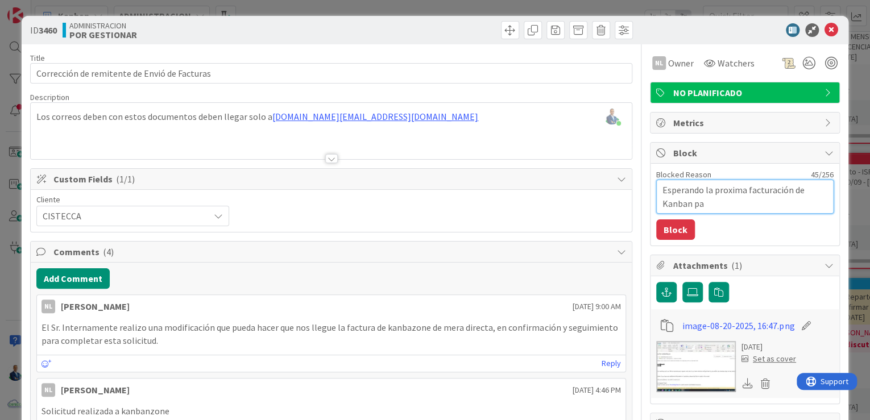
type textarea "Esperando la proxima facturación de Kanban par"
type textarea "x"
type textarea "Esperando la proxima facturación de Kanban para"
type textarea "x"
type textarea "Esperando la proxima facturación de Kanban para"
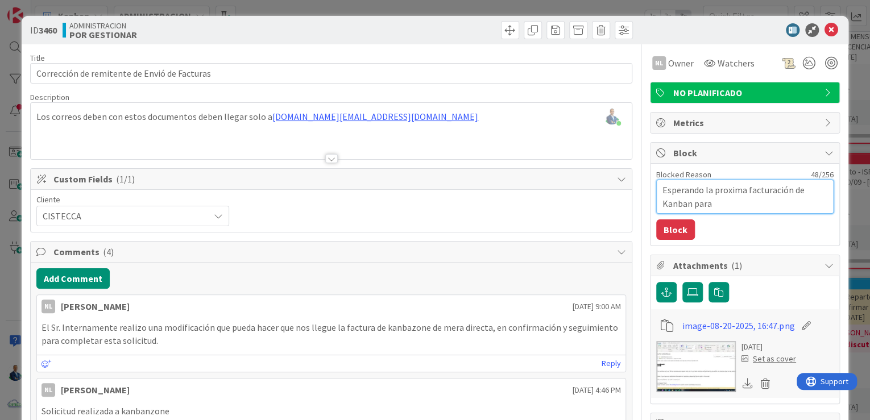
type textarea "x"
type textarea "Esperando la proxima facturación de Kanban para ve"
type textarea "x"
type textarea "Esperando la proxima facturación de Kanban para ver"
type textarea "x"
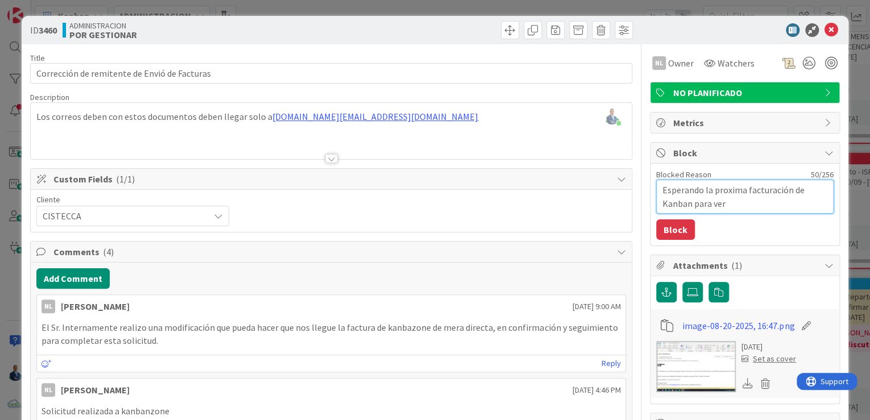
type textarea "Esperando la proxima facturación de Kanban para ver"
type textarea "x"
type textarea "Esperando la proxima facturación de Kanban para ver s"
type textarea "x"
type textarea "Esperando la proxima facturación de Kanban para ver si"
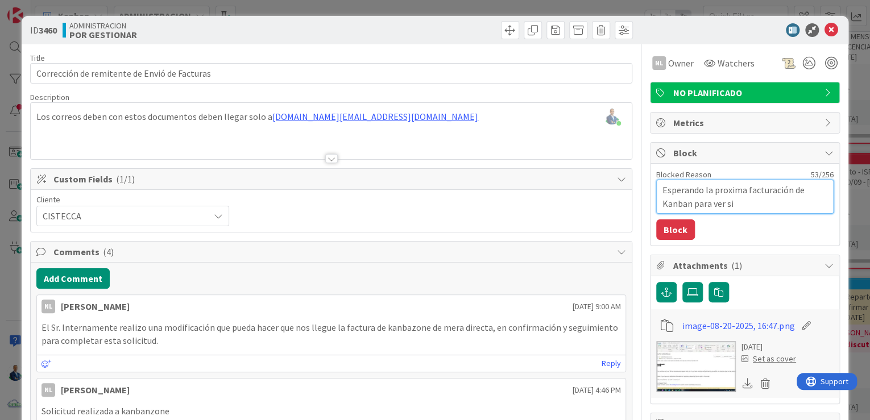
type textarea "x"
type textarea "Esperando la proxima facturación de Kanban para ver si"
type textarea "x"
type textarea "Esperando la proxima facturación de Kanban para ver si l"
type textarea "x"
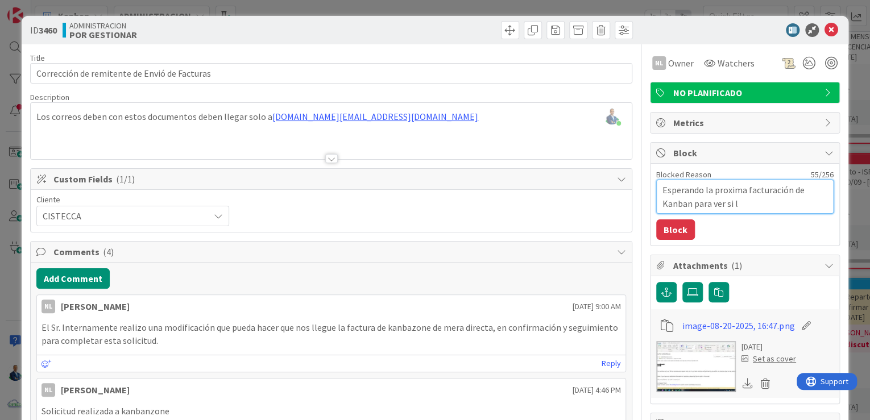
type textarea "Esperando la proxima facturación de Kanban para ver si ll"
type textarea "x"
type textarea "Esperando la proxima facturación de Kanban para ver si lle"
type textarea "x"
type textarea "Esperando la proxima facturación de Kanban para ver si lleg"
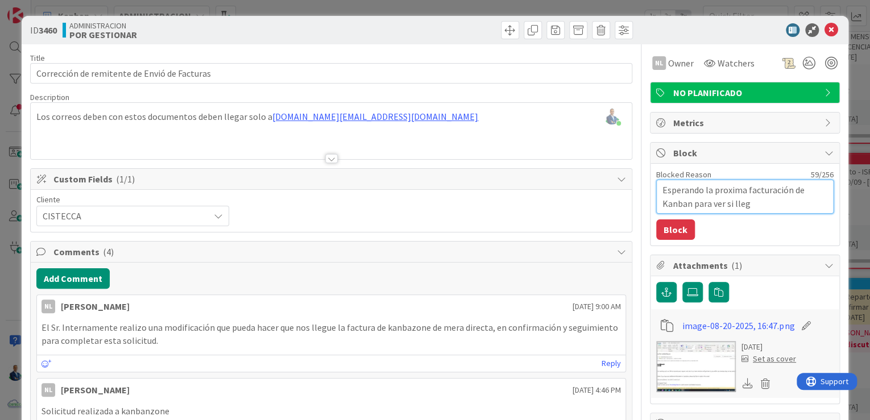
type textarea "x"
type textarea "Esperando la proxima facturación de Kanban para ver si llega"
type textarea "x"
type textarea "Esperando la proxima facturación de Kanban para ver si llega"
type textarea "x"
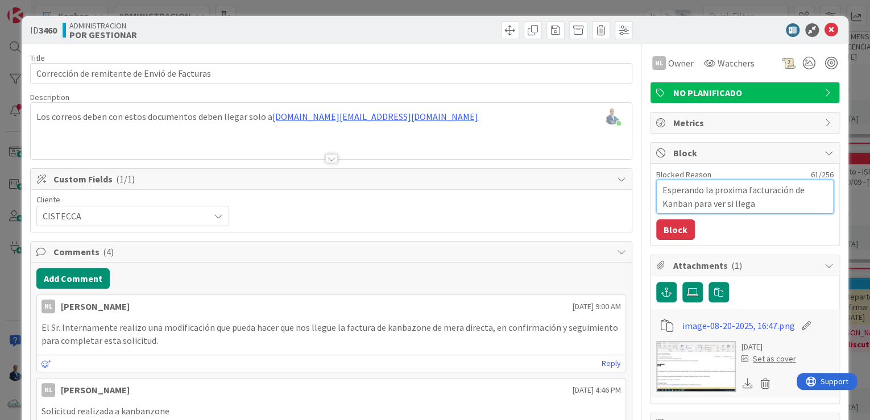
type textarea "Esperando la proxima facturación de Kanban para ver si llega e"
type textarea "x"
type textarea "Esperando la proxima facturación de Kanban para ver si llega el"
type textarea "x"
type textarea "Esperando la proxima facturación de Kanban para ver si llega el c"
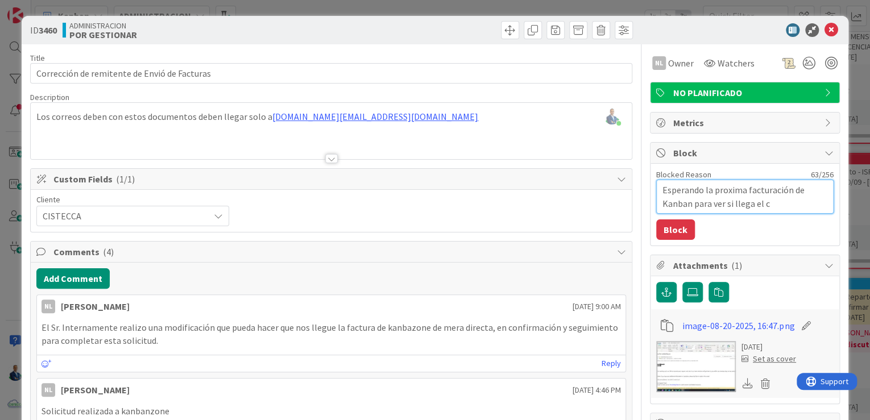
type textarea "x"
type textarea "Esperando la proxima facturación de Kanban para ver si llega el co"
type textarea "x"
type textarea "Esperando la proxima facturación de Kanban para ver si llega el cor"
type textarea "x"
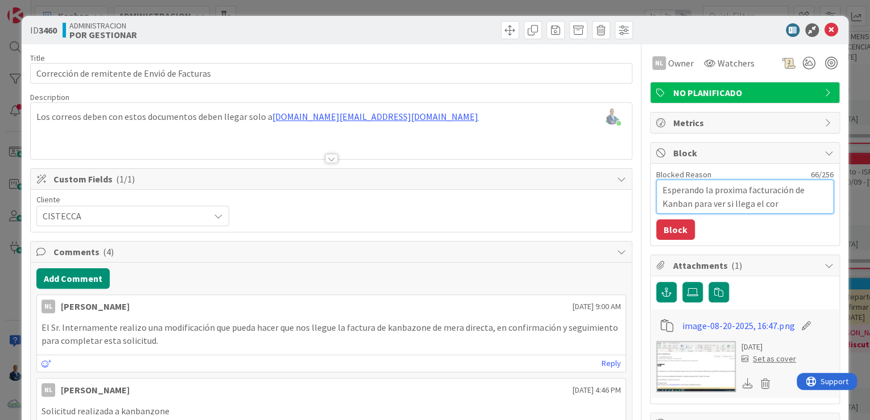
type textarea "Esperando la proxima facturación de Kanban para ver si llega el corr"
type textarea "x"
type textarea "Esperando la proxima facturación de Kanban para ver si llega el correo"
type textarea "x"
type textarea "Esperando la proxima facturación de Kanban para ver si llega el correo"
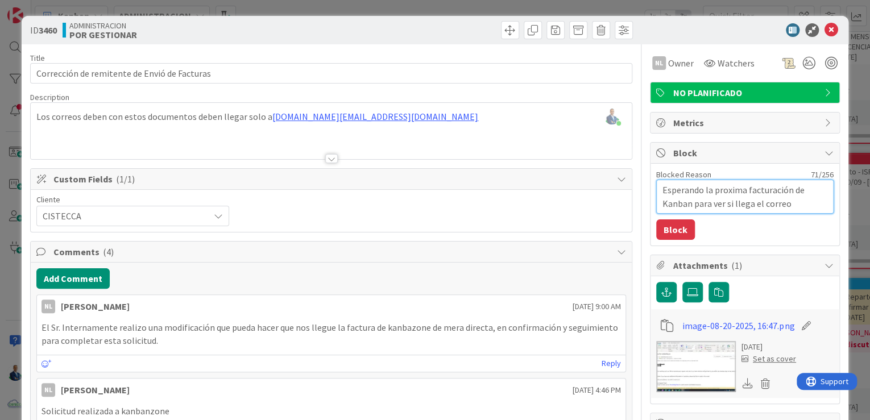
type textarea "x"
type textarea "Esperando la proxima facturación de Kanban para ver si llega el correo"
type textarea "x"
type textarea "Esperando la proxima facturación de Kanban para ver si llega el correo"
type textarea "x"
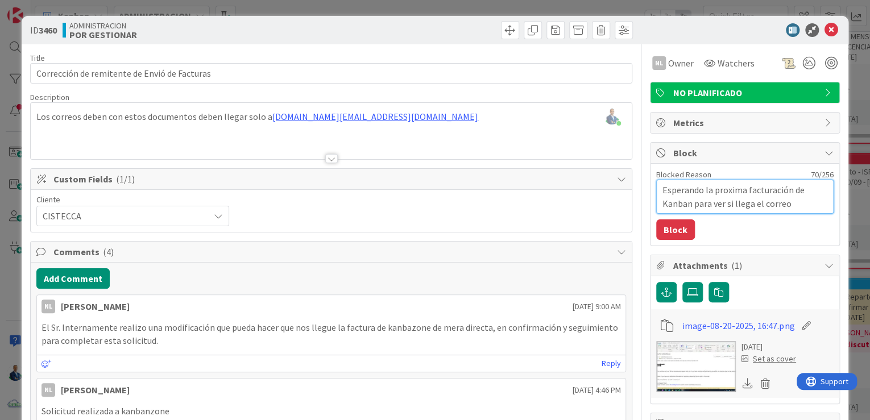
type textarea "Esperando la proxima facturación de Kanban para ver si llega el correo a"
type textarea "x"
type textarea "Esperando la proxima facturación de Kanban para ver si llega el correo au"
type textarea "x"
type textarea "Esperando la proxima facturación de Kanban para ver si llega el correo auto"
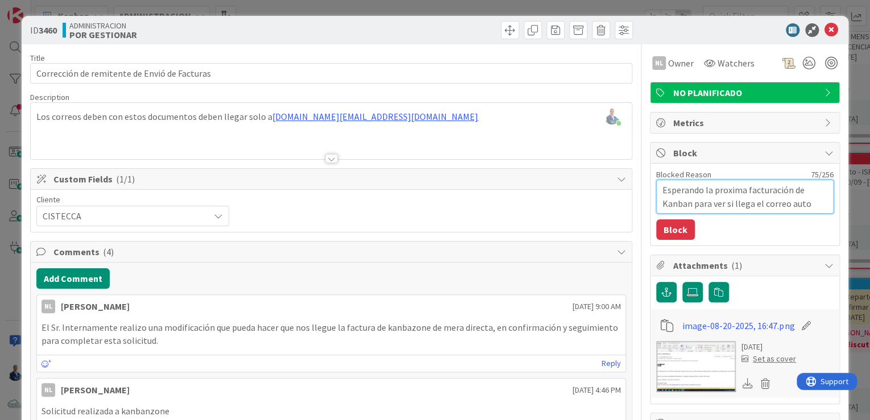
type textarea "x"
type textarea "Esperando la proxima facturación de Kanban para ver si llega el correo autom"
type textarea "x"
type textarea "Esperando la proxima facturación de Kanban para ver si llega el correo automa"
type textarea "x"
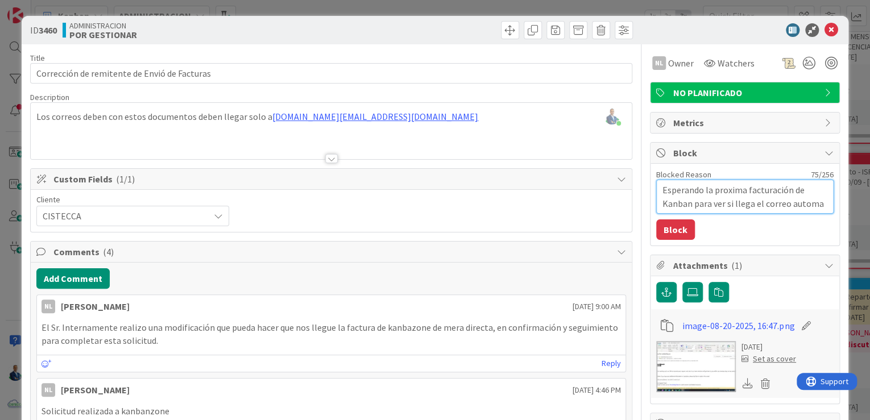
type textarea "Esperando la proxima facturación de Kanban para ver si llega el correo automat"
type textarea "x"
type textarea "Esperando la proxima facturación de Kanban para ver si llega el correo automati"
type textarea "x"
type textarea "Esperando la proxima facturación de Kanban para ver si llega el correo automatic"
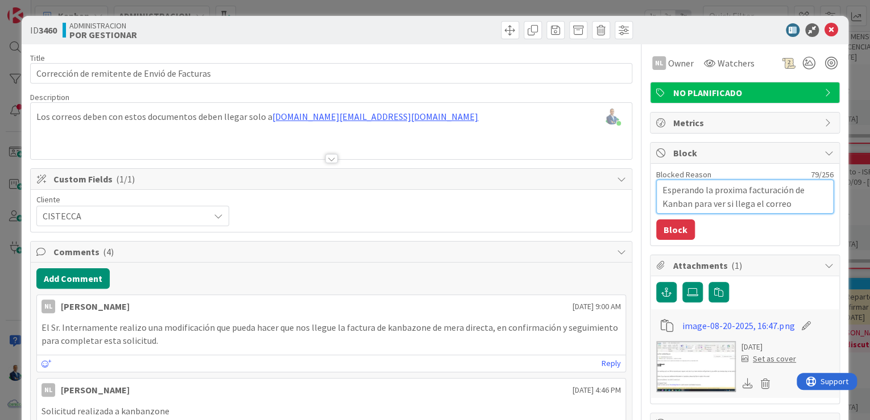
type textarea "x"
type textarea "Esperando la proxima facturación de Kanban para ver si llega el correo automati…"
type textarea "x"
type textarea "Esperando la proxima facturación de Kanban para ver si llega el correo automati…"
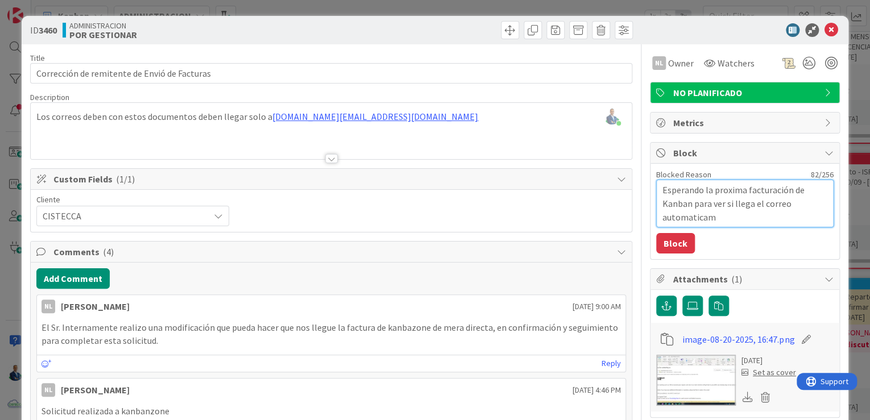
type textarea "x"
type textarea "Esperando la proxima facturación de Kanban para ver si llega el correo automati…"
type textarea "x"
type textarea "Esperando la proxima facturación de Kanban para ver si llega el correo automati…"
type textarea "x"
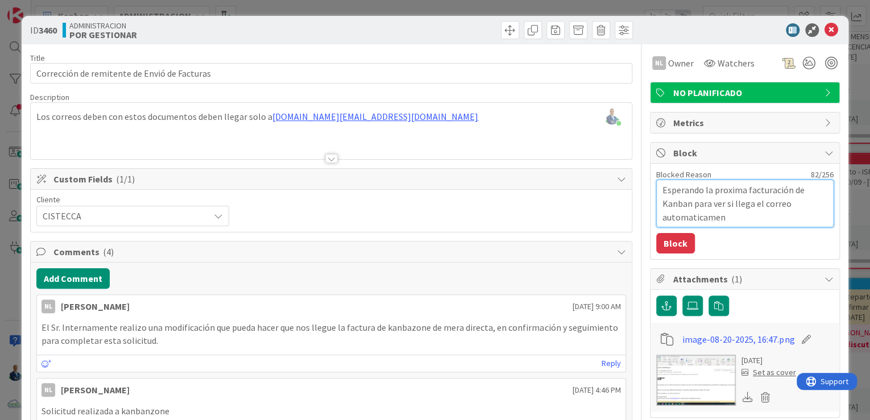
type textarea "Esperando la proxima facturación de Kanban para ver si llega el correo automati…"
type textarea "x"
type textarea "Esperando la proxima facturación de Kanban para ver si llega el correo automati…"
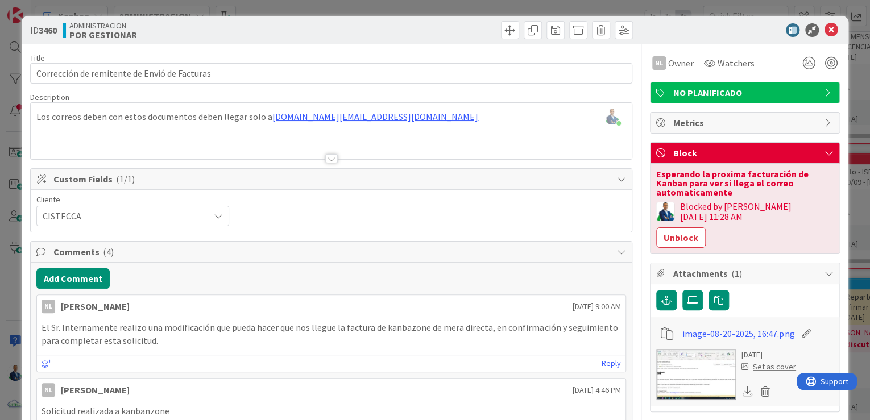
click at [847, 161] on div "ID 3460 ADMINISTRACION POR GESTIONAR Title 44 / 128 Corrección de remitente de …" at bounding box center [435, 210] width 870 height 420
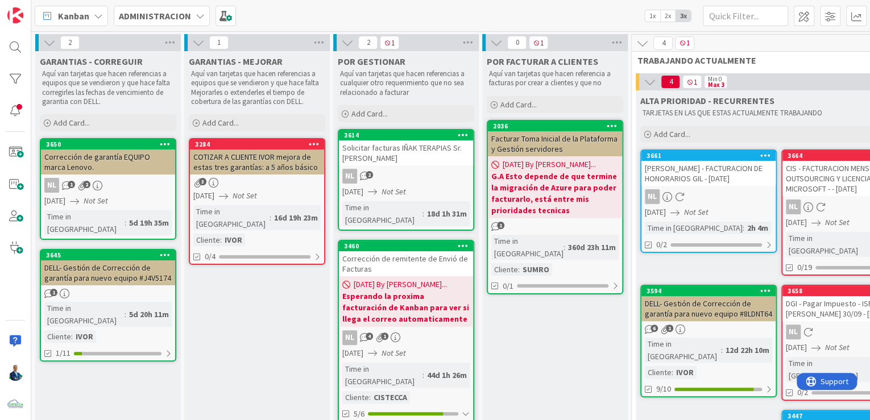
click at [107, 166] on div "Corrección de garantía EQUIPO marca Lenovo." at bounding box center [108, 161] width 134 height 25
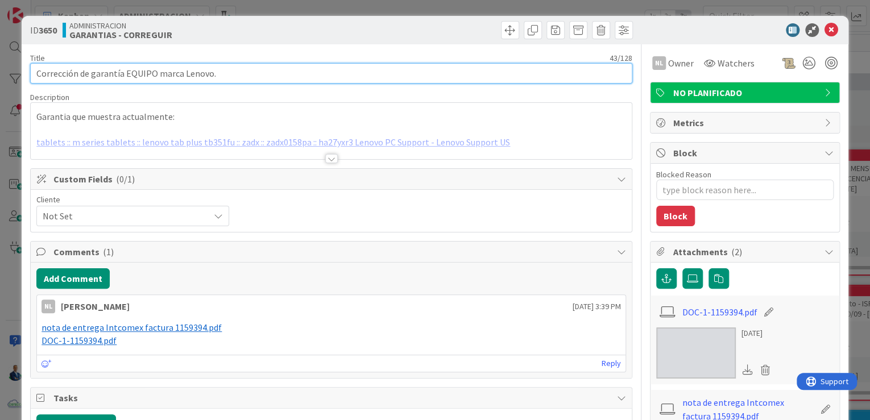
click at [103, 77] on input "Corrección de garantía EQUIPO marca Lenovo." at bounding box center [331, 73] width 602 height 20
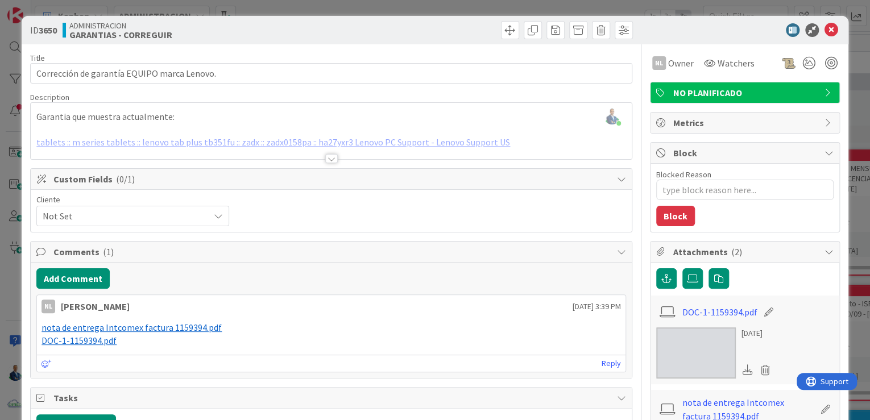
click at [852, 114] on div "ID 3650 ADMINISTRACION GARANTIAS - CORREGUIR Title 43 / 128 Corrección de garan…" at bounding box center [435, 210] width 870 height 420
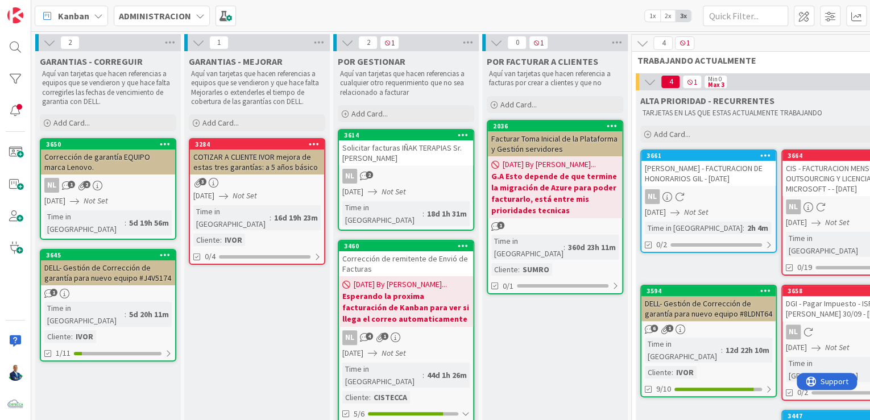
click at [113, 170] on div "Corrección de garantía EQUIPO marca Lenovo." at bounding box center [108, 161] width 134 height 25
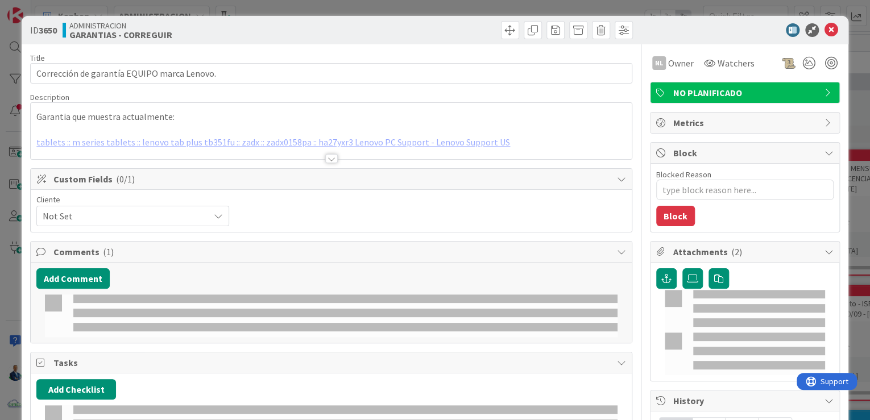
type textarea "x"
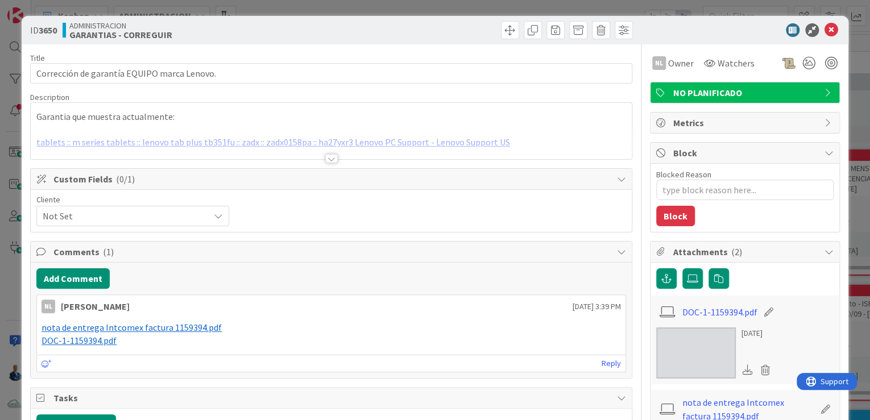
click at [177, 141] on div at bounding box center [331, 144] width 601 height 29
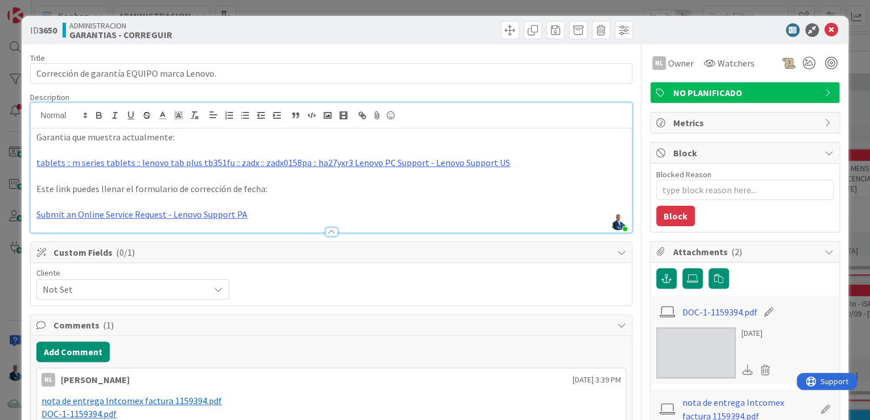
drag, startPoint x: 233, startPoint y: 0, endPoint x: 862, endPoint y: 52, distance: 630.9
click at [862, 52] on div "ID 3650 ADMINISTRACION GARANTIAS - CORREGUIR Title 43 / 128 Corrección de garan…" at bounding box center [435, 210] width 870 height 420
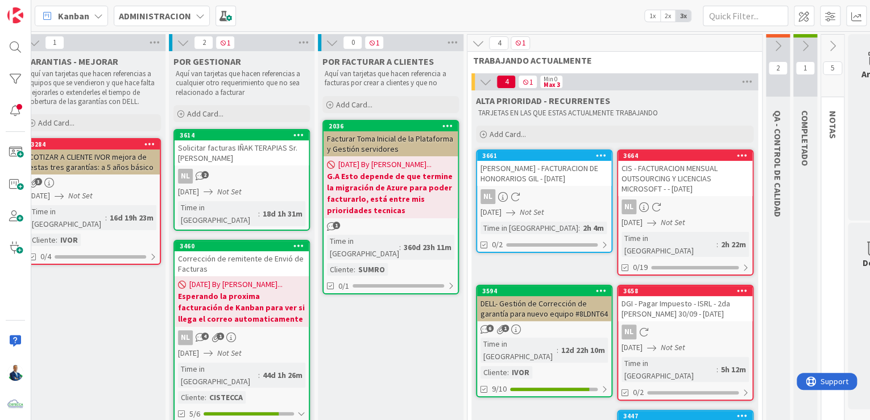
scroll to position [0, 65]
